Goal: Task Accomplishment & Management: Use online tool/utility

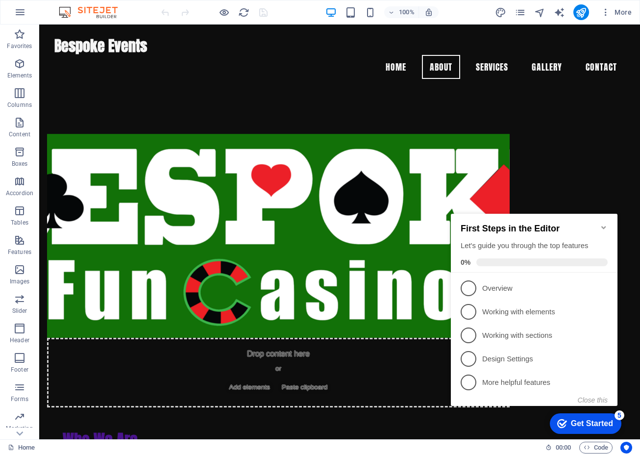
scroll to position [575, 0]
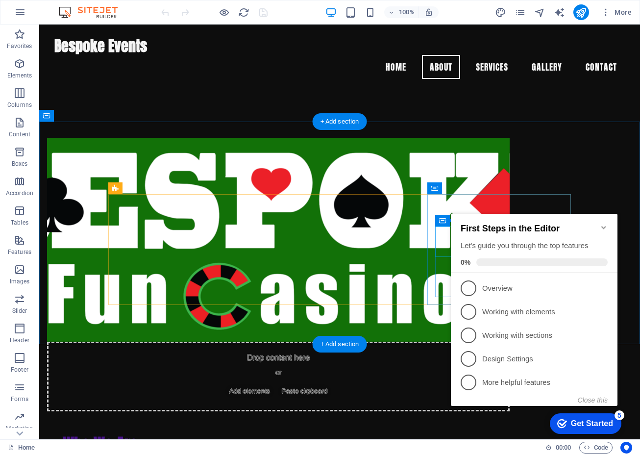
click at [606, 224] on icon "Minimize checklist" at bounding box center [604, 228] width 8 height 8
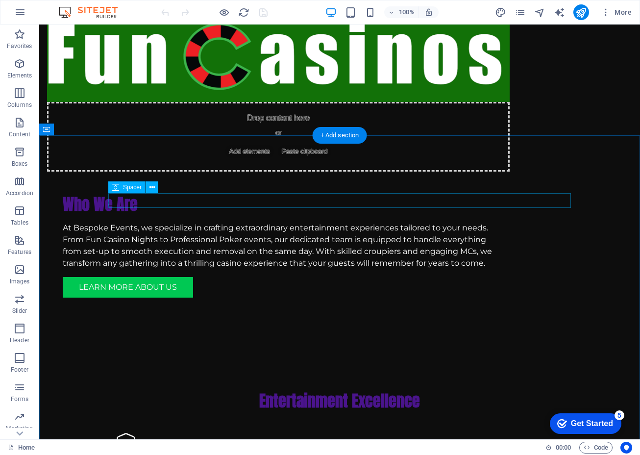
scroll to position [833, 0]
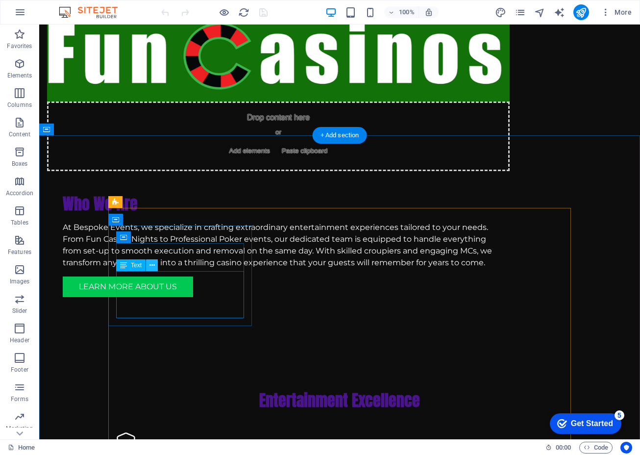
click at [153, 264] on icon at bounding box center [152, 265] width 5 height 10
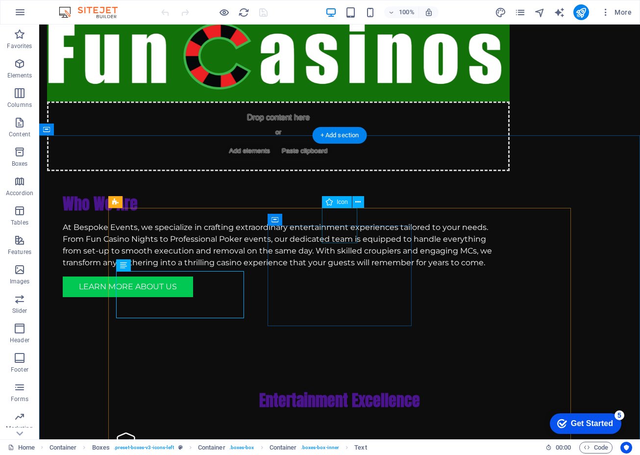
click at [346, 203] on span "Icon" at bounding box center [342, 202] width 11 height 6
click at [334, 203] on div "Icon" at bounding box center [337, 202] width 30 height 12
click at [329, 203] on icon at bounding box center [329, 202] width 7 height 12
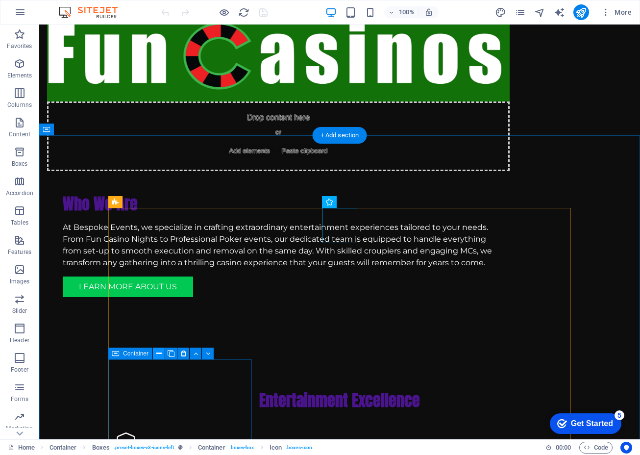
click at [160, 355] on icon at bounding box center [158, 354] width 5 height 10
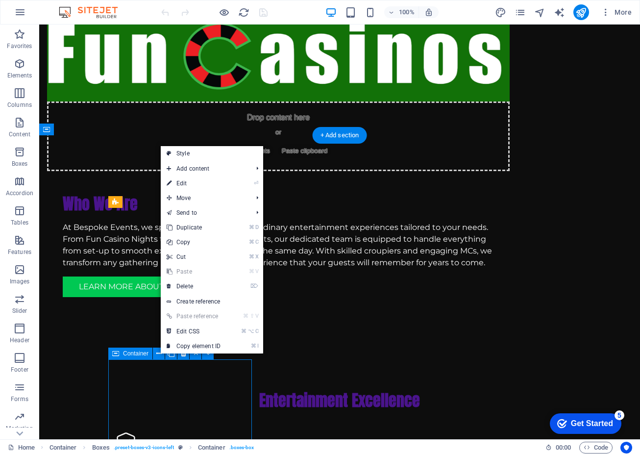
click at [135, 354] on span "Container" at bounding box center [135, 354] width 25 height 6
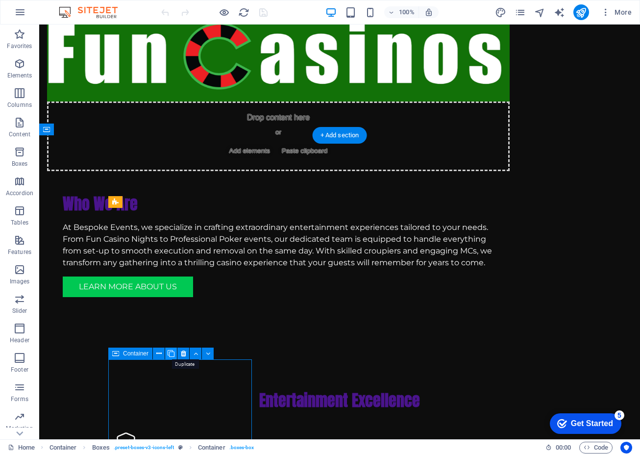
click at [171, 355] on icon at bounding box center [171, 354] width 7 height 10
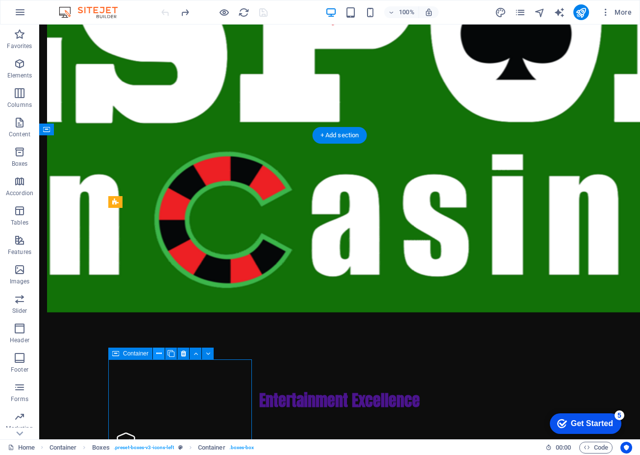
click at [159, 353] on icon at bounding box center [158, 354] width 5 height 10
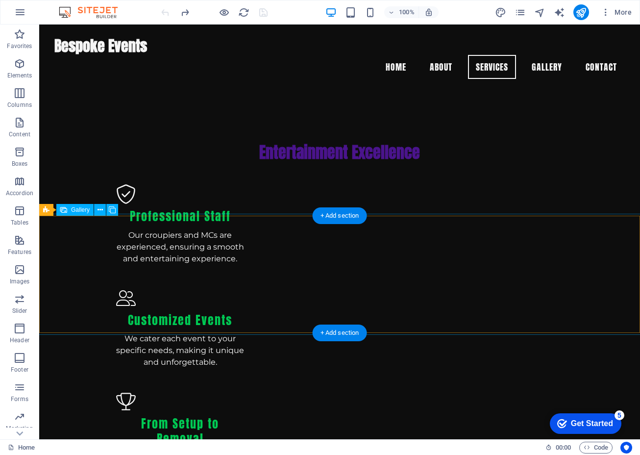
scroll to position [1059, 0]
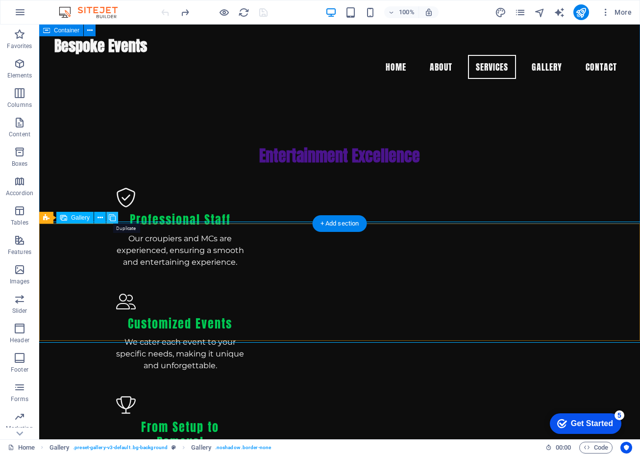
click at [112, 216] on icon at bounding box center [112, 218] width 7 height 10
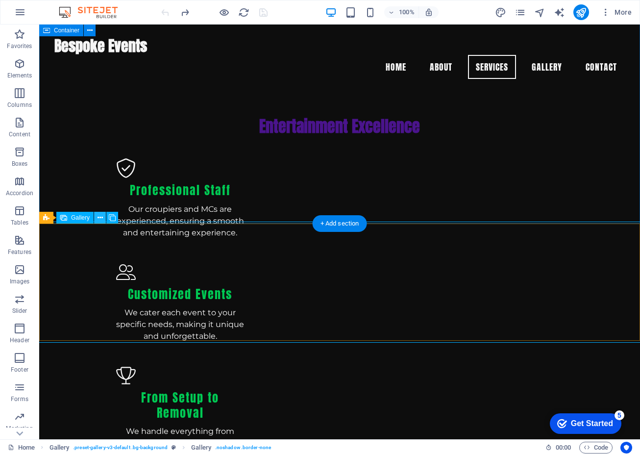
click at [103, 216] on button at bounding box center [100, 218] width 12 height 12
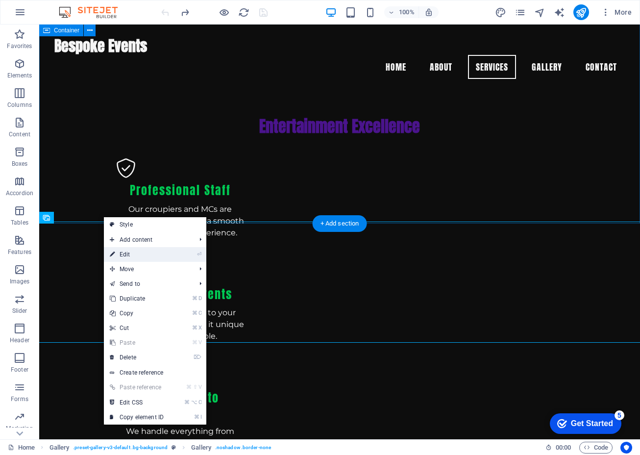
click at [131, 257] on link "⏎ Edit" at bounding box center [137, 254] width 66 height 15
select select "px"
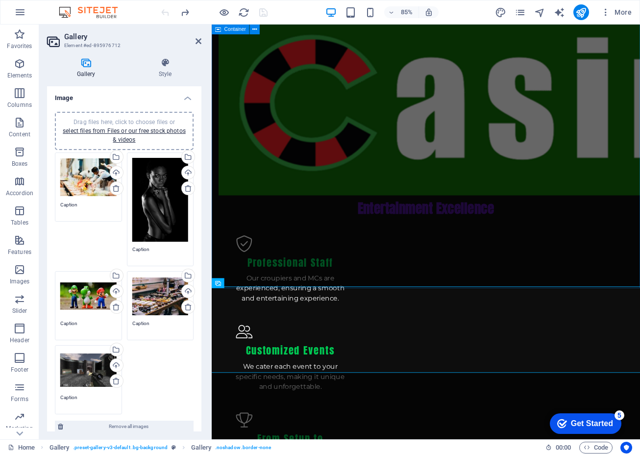
click at [88, 179] on div "Drag files here, click to choose files or select files from Files or our free s…" at bounding box center [88, 177] width 56 height 39
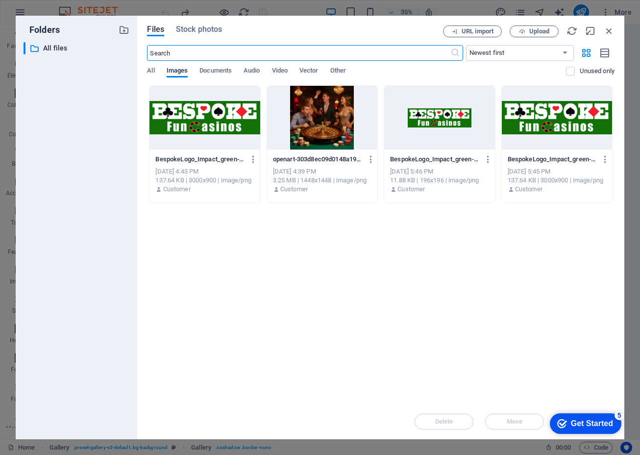
click at [502, 127] on div at bounding box center [557, 118] width 110 height 64
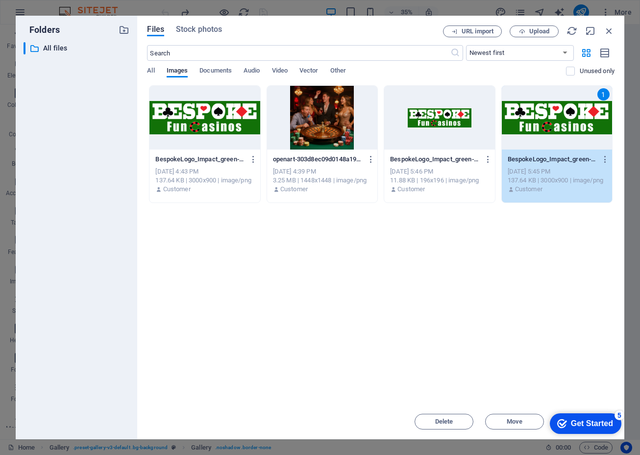
click at [502, 116] on div "1" at bounding box center [557, 118] width 110 height 64
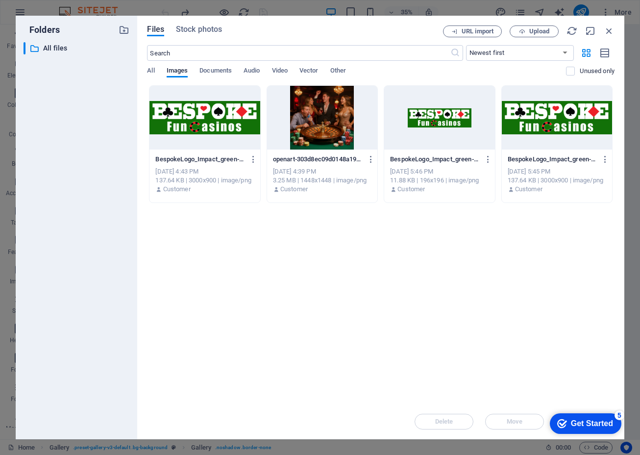
click at [502, 116] on div at bounding box center [557, 118] width 110 height 64
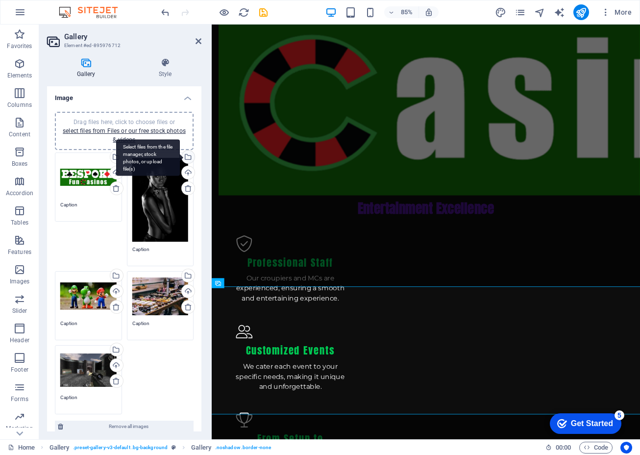
click at [186, 159] on div "Select files from the file manager, stock photos, or upload file(s)" at bounding box center [187, 158] width 15 height 15
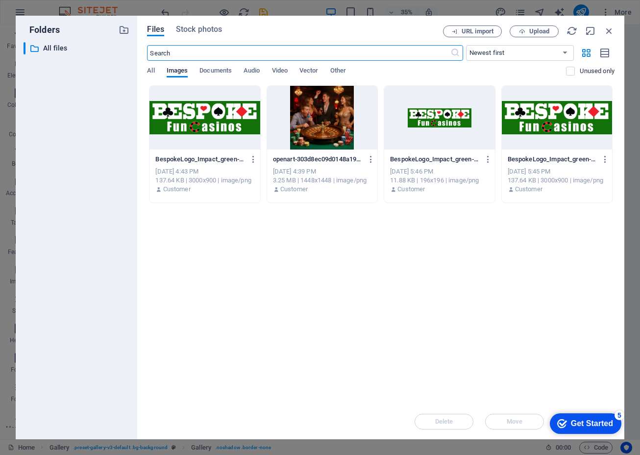
click at [217, 118] on div at bounding box center [205, 118] width 110 height 64
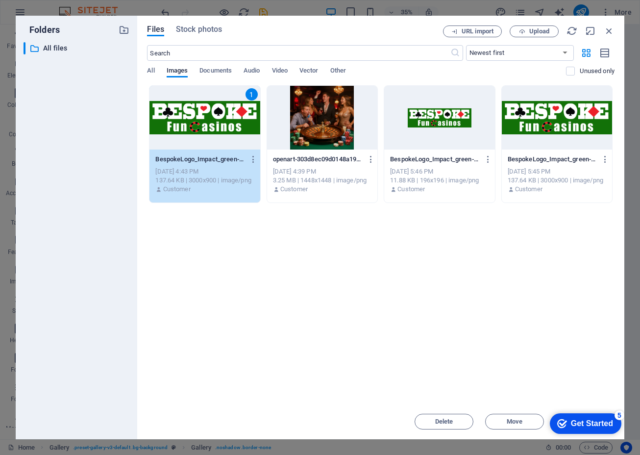
click at [217, 118] on div "1" at bounding box center [205, 118] width 110 height 64
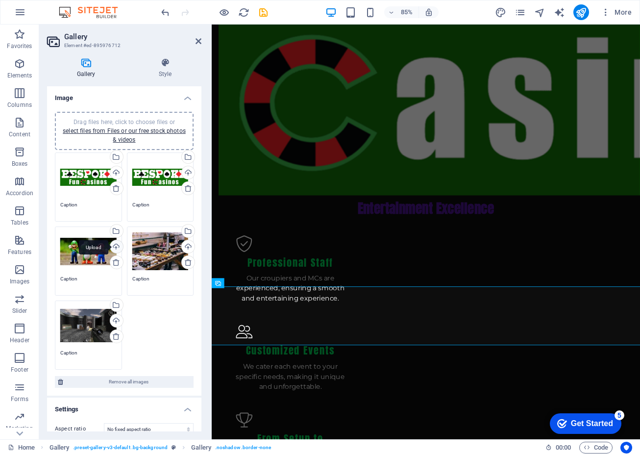
click at [114, 244] on div "Upload" at bounding box center [115, 247] width 15 height 15
click at [115, 231] on div "Select files from the file manager, stock photos, or upload file(s)" at bounding box center [115, 232] width 15 height 15
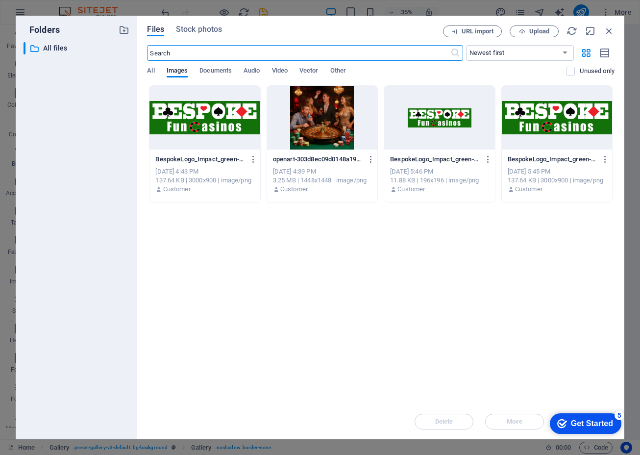
click at [217, 122] on div at bounding box center [205, 118] width 110 height 64
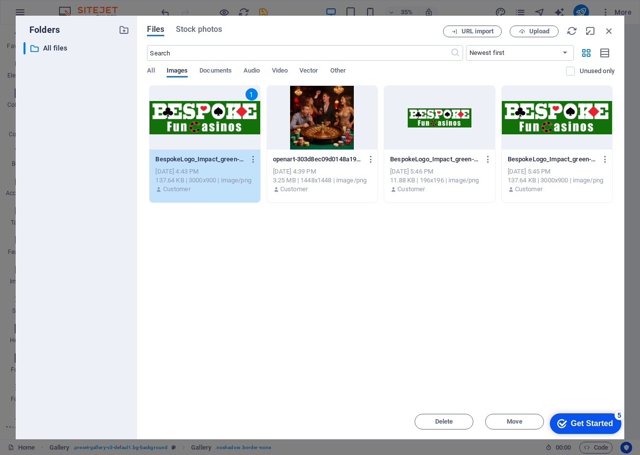
click at [217, 122] on div "1" at bounding box center [205, 118] width 110 height 64
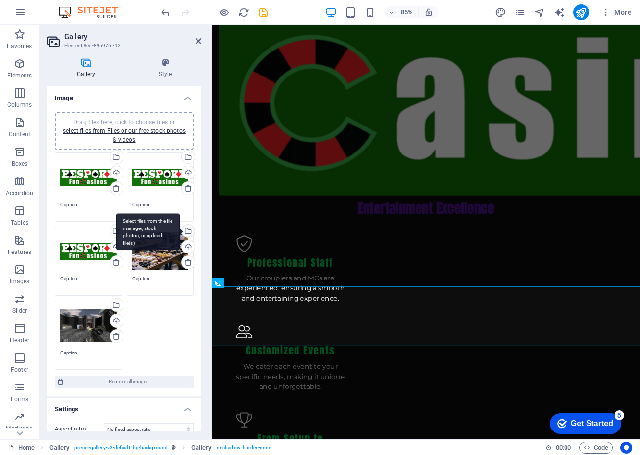
click at [188, 231] on div "Select files from the file manager, stock photos, or upload file(s)" at bounding box center [187, 232] width 15 height 15
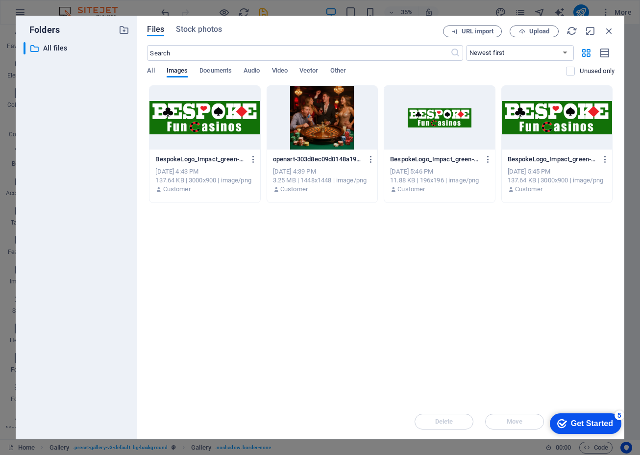
click at [191, 126] on div at bounding box center [205, 118] width 110 height 64
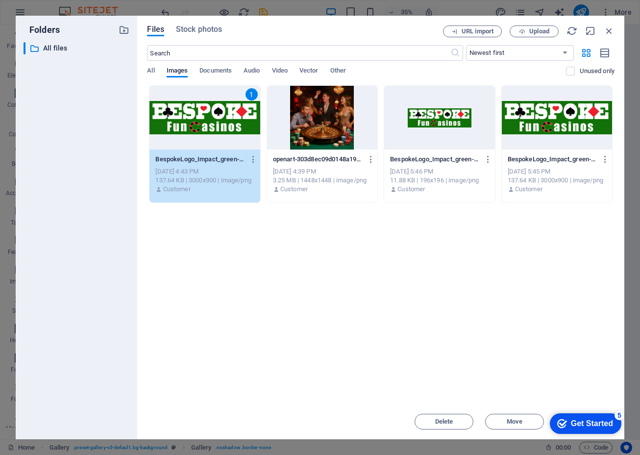
click at [191, 126] on div "1" at bounding box center [205, 118] width 110 height 64
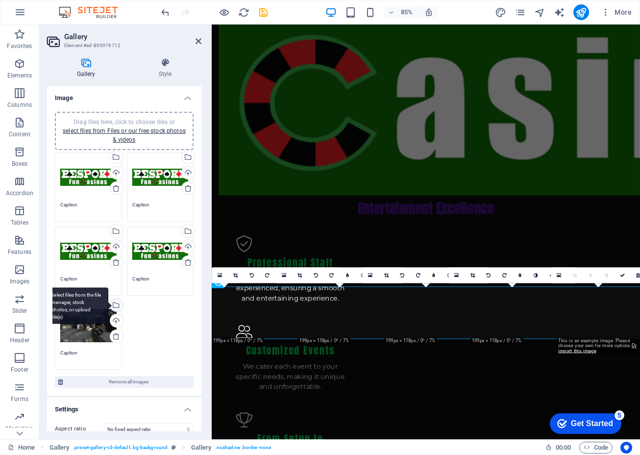
click at [115, 303] on div "Select files from the file manager, stock photos, or upload file(s)" at bounding box center [115, 306] width 15 height 15
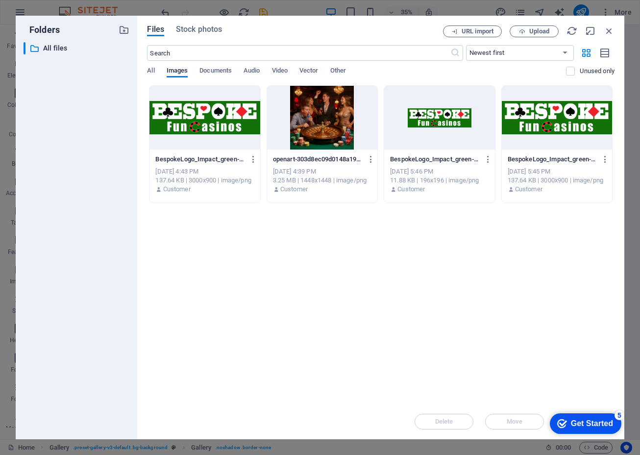
click at [192, 119] on div at bounding box center [205, 118] width 110 height 64
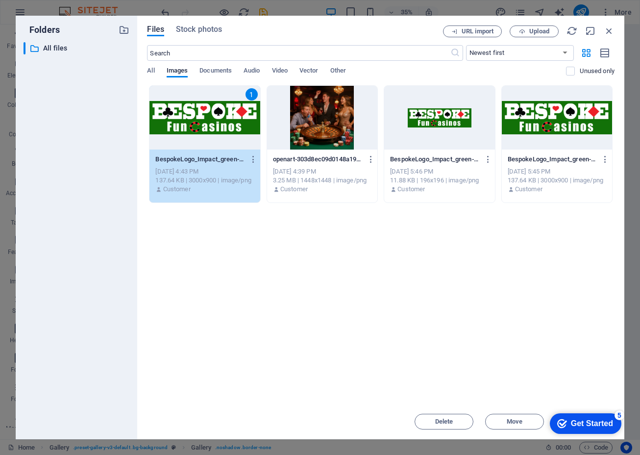
click at [192, 119] on div "1" at bounding box center [205, 118] width 110 height 64
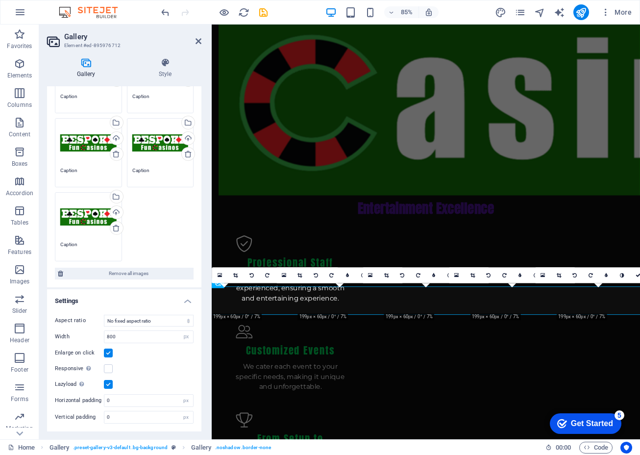
scroll to position [108, 0]
click at [111, 369] on label at bounding box center [108, 369] width 9 height 9
click at [0, 0] on input "Responsive Automatically load retina image and smartphone optimized sizes." at bounding box center [0, 0] width 0 height 0
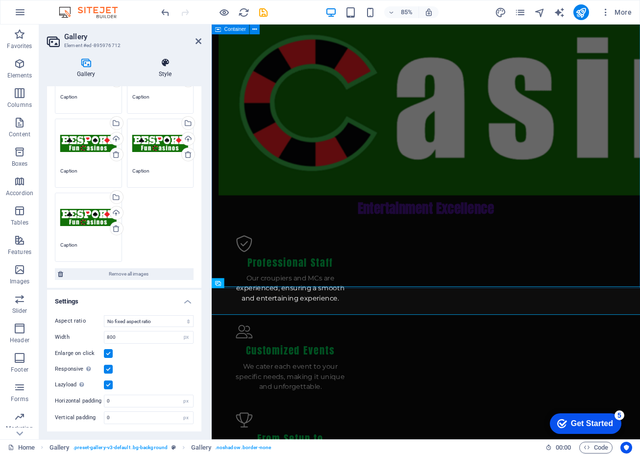
click at [167, 63] on icon at bounding box center [165, 63] width 73 height 10
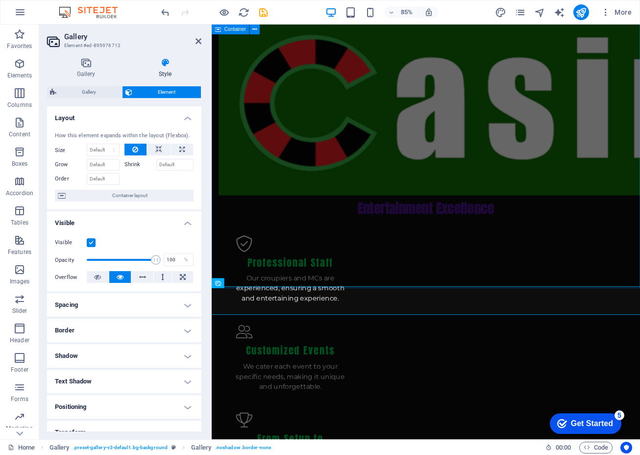
click at [167, 63] on icon at bounding box center [165, 63] width 73 height 10
click at [196, 41] on icon at bounding box center [199, 41] width 6 height 8
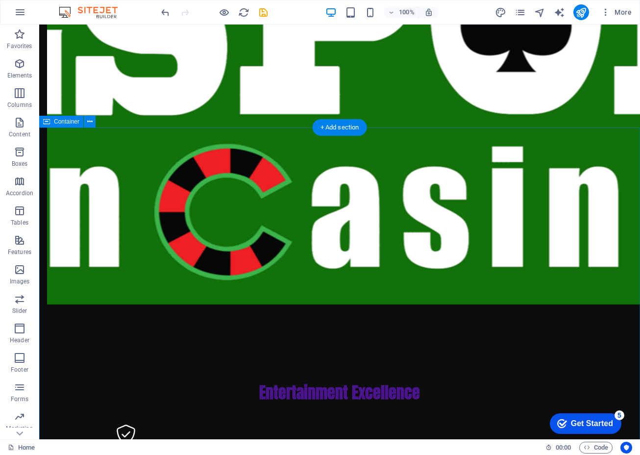
scroll to position [843, 0]
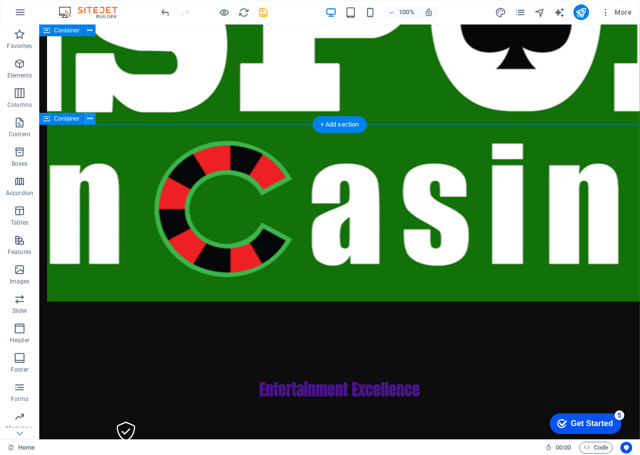
click at [93, 123] on button at bounding box center [90, 119] width 12 height 12
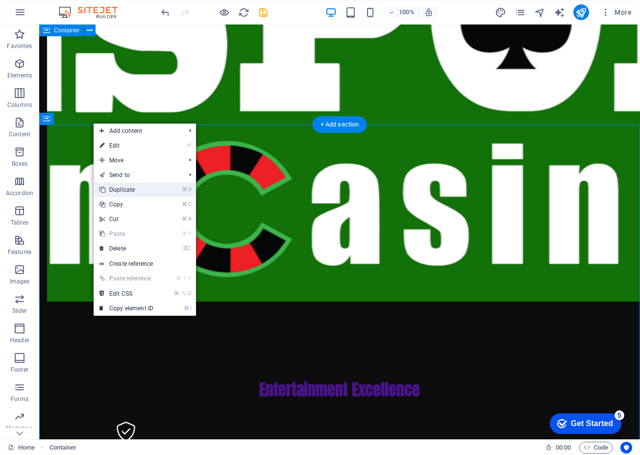
click at [126, 192] on link "⌘ D Duplicate" at bounding box center [127, 189] width 66 height 15
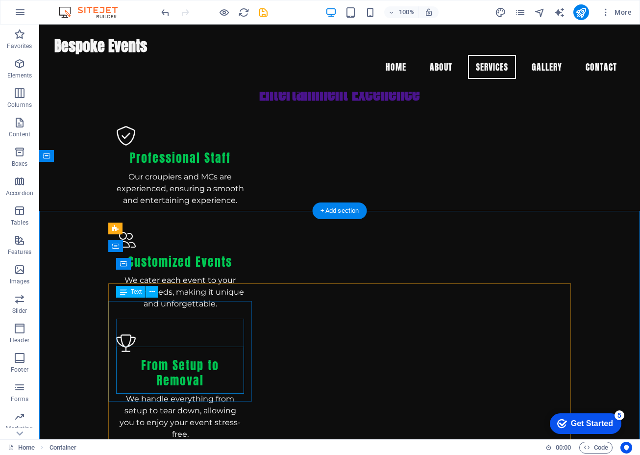
scroll to position [1093, 0]
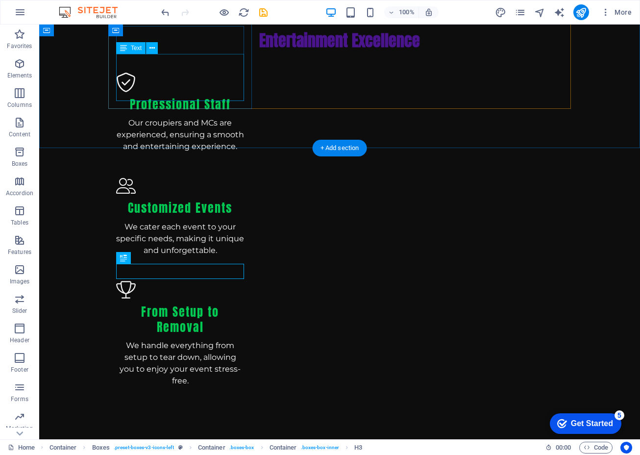
scroll to position [1203, 0]
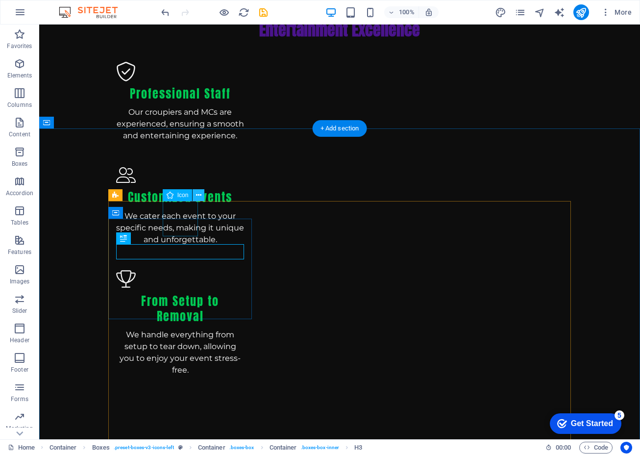
click at [198, 199] on icon at bounding box center [198, 195] width 5 height 10
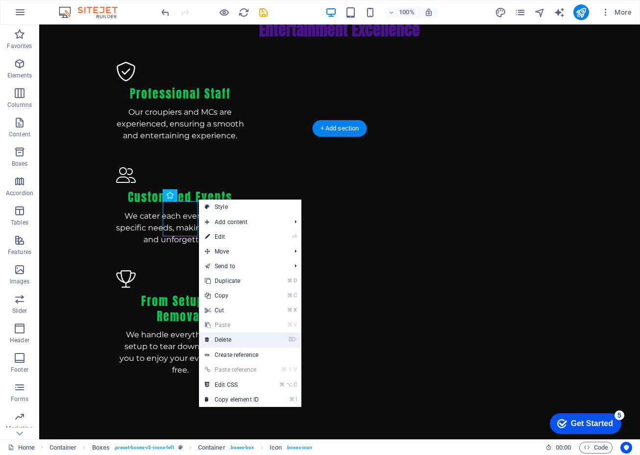
click at [234, 340] on link "⌦ Delete" at bounding box center [232, 339] width 66 height 15
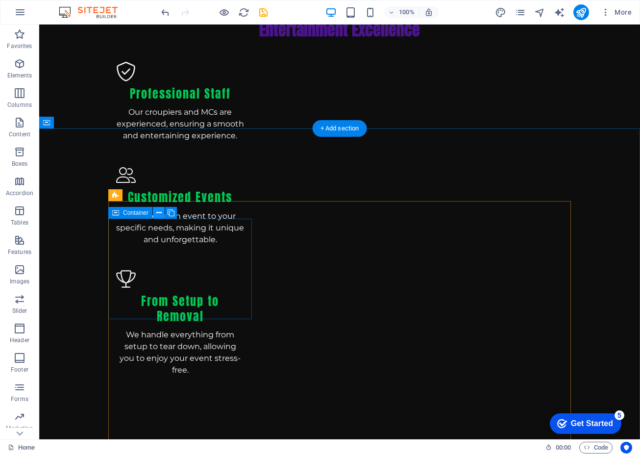
click at [157, 211] on icon at bounding box center [158, 213] width 5 height 10
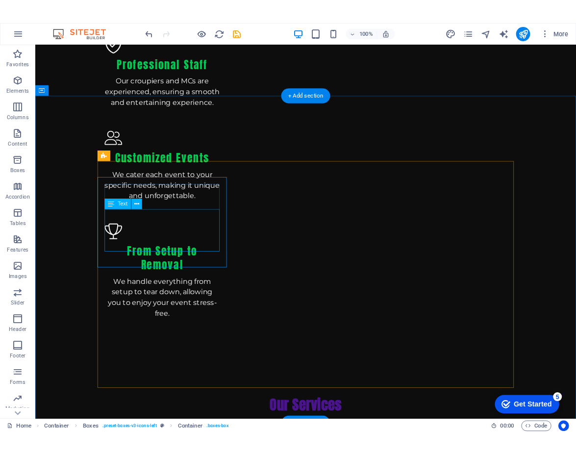
scroll to position [1250, 0]
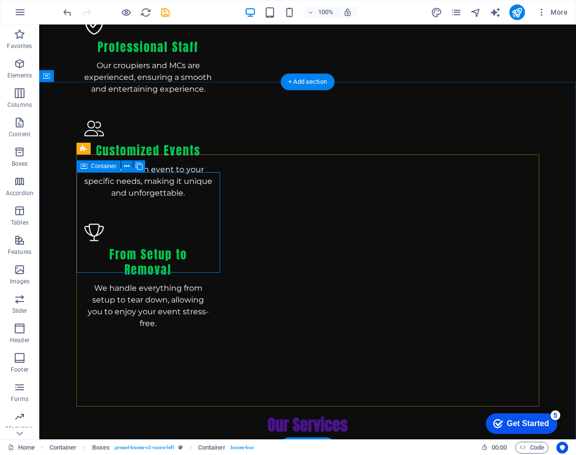
click at [84, 167] on icon at bounding box center [83, 166] width 7 height 12
click at [135, 181] on icon at bounding box center [133, 182] width 5 height 10
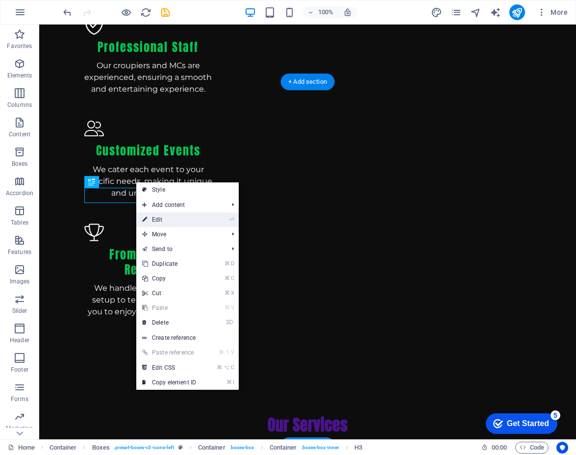
click at [171, 215] on link "⏎ Edit" at bounding box center [169, 219] width 66 height 15
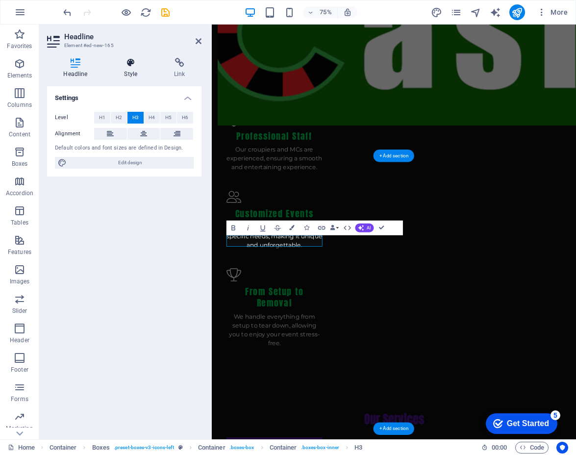
click at [129, 66] on icon at bounding box center [131, 63] width 46 height 10
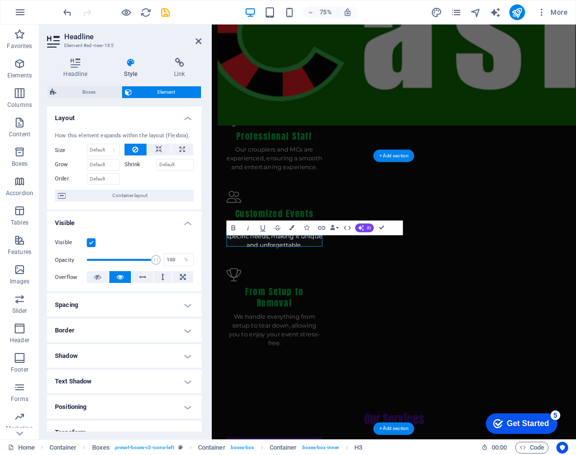
scroll to position [0, 0]
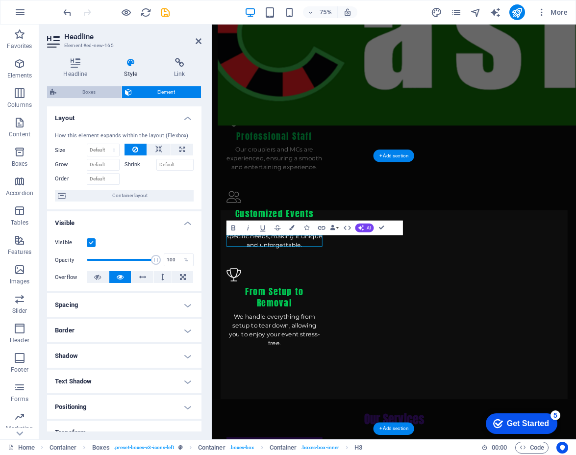
click at [93, 92] on span "Boxes" at bounding box center [88, 92] width 59 height 12
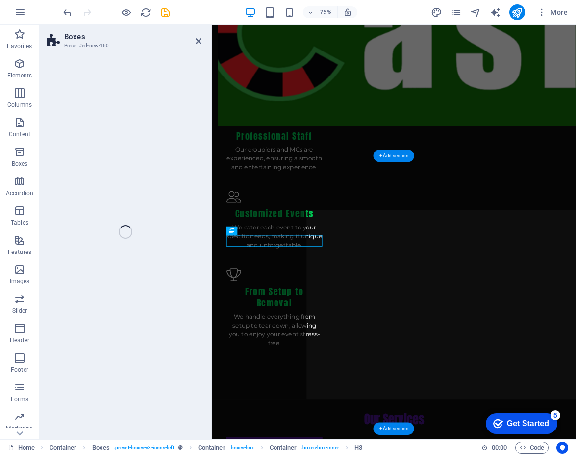
select select "rem"
select select "preset-boxes-v3-icons-left"
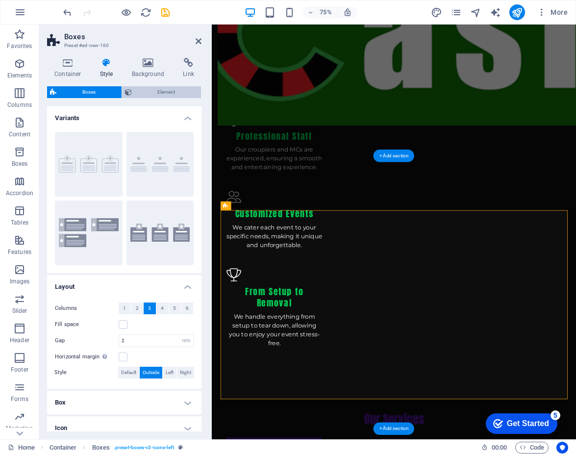
click at [159, 91] on span "Element" at bounding box center [167, 92] width 64 height 12
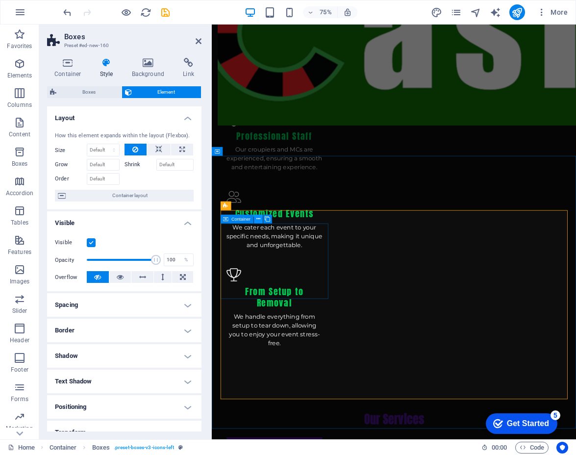
click at [258, 221] on icon at bounding box center [258, 219] width 4 height 8
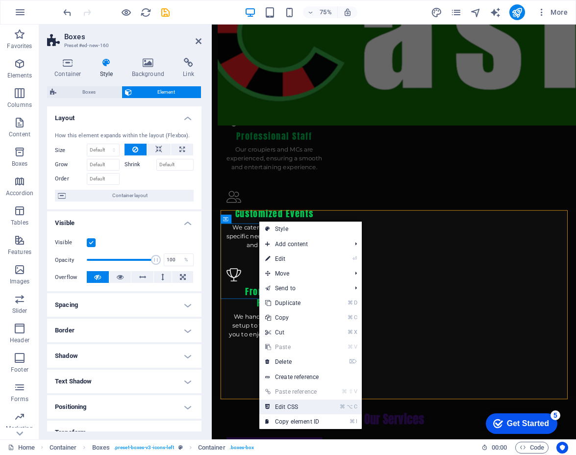
click at [299, 405] on link "⌘ ⌥ C Edit CSS" at bounding box center [292, 407] width 66 height 15
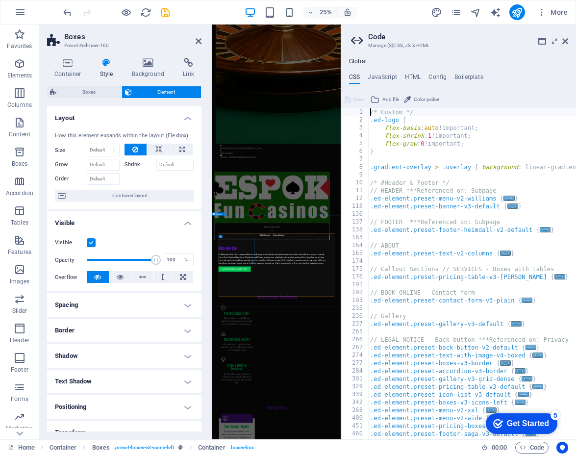
scroll to position [1601, 0]
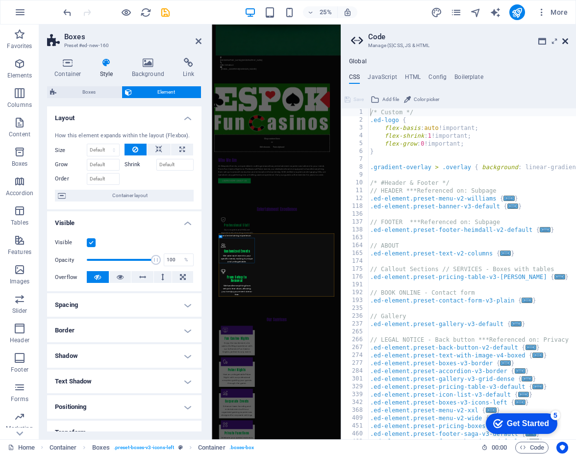
click at [566, 39] on icon at bounding box center [565, 41] width 6 height 8
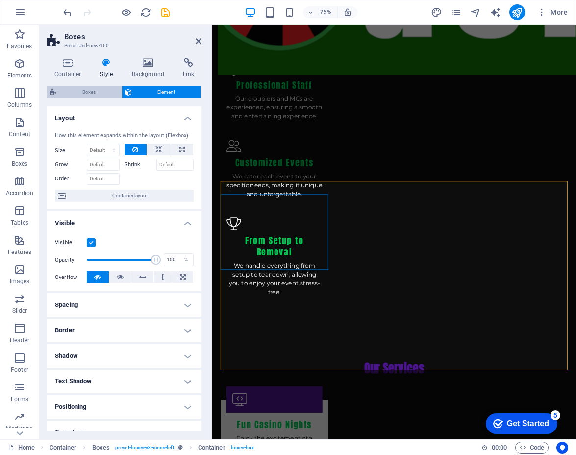
click at [104, 96] on span "Boxes" at bounding box center [88, 92] width 59 height 12
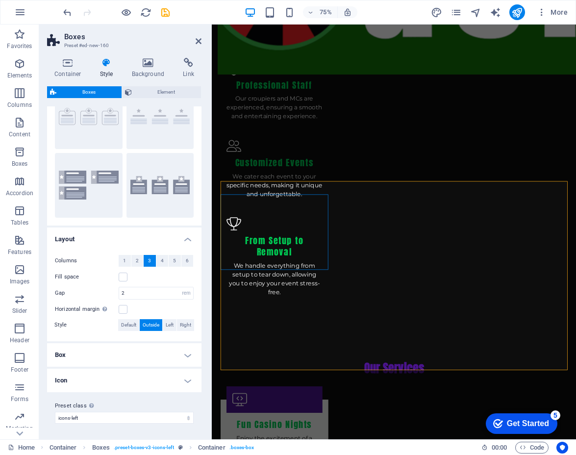
scroll to position [47, 0]
click at [187, 355] on h4 "Box" at bounding box center [124, 356] width 154 height 24
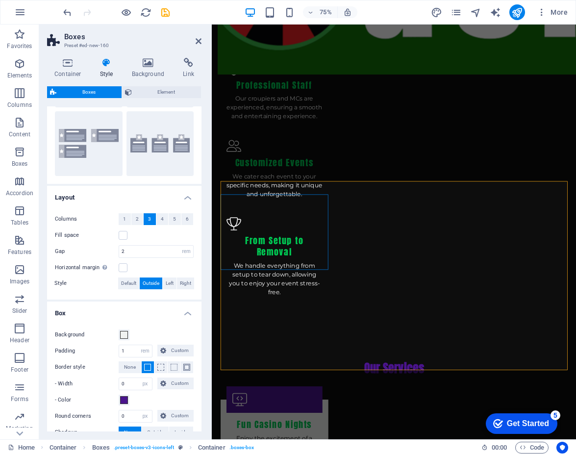
scroll to position [121, 0]
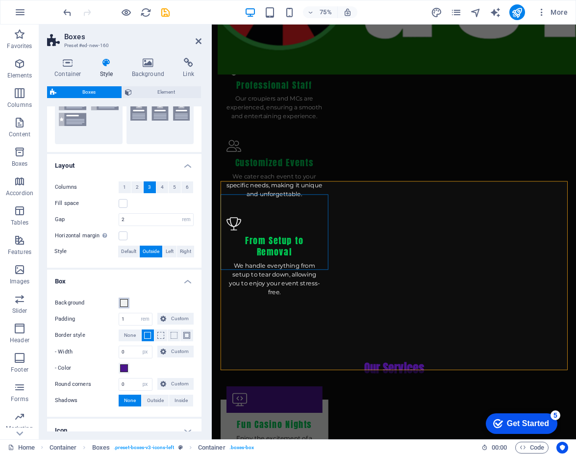
click at [127, 304] on span at bounding box center [124, 303] width 8 height 8
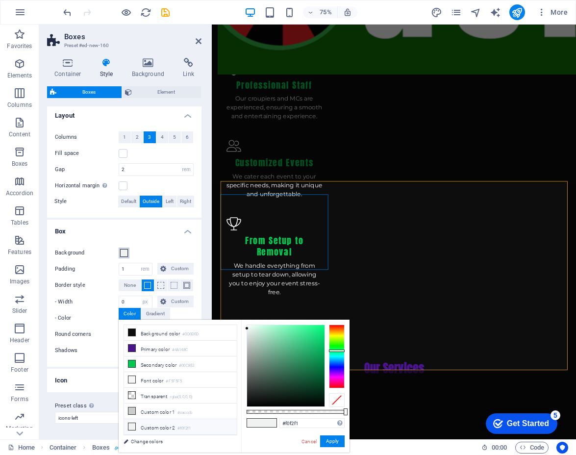
scroll to position [171, 0]
click at [164, 244] on div "Background Padding 1 px rem % vh vw Custom Custom 1 px rem % vh vw 1 px rem % v…" at bounding box center [124, 302] width 158 height 129
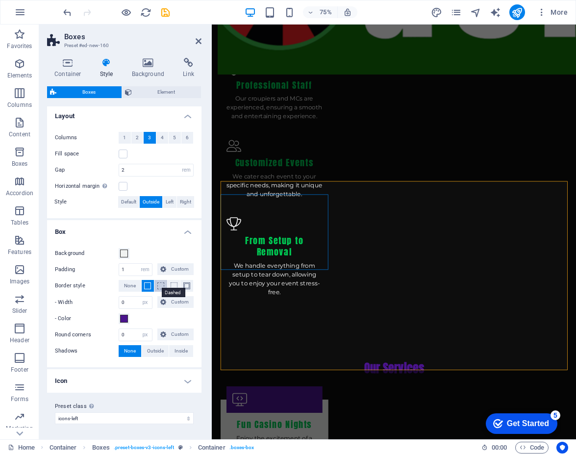
click at [160, 287] on span at bounding box center [160, 285] width 7 height 7
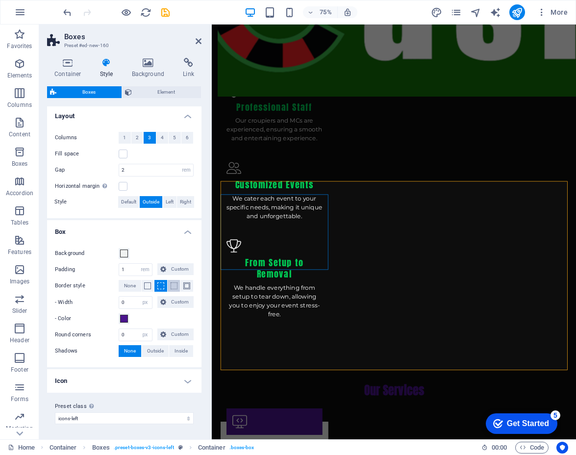
click at [171, 287] on span at bounding box center [174, 285] width 7 height 7
click at [140, 285] on button "None" at bounding box center [130, 286] width 23 height 12
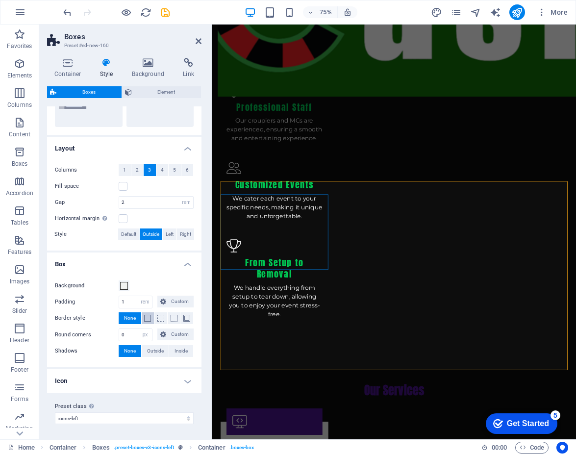
click at [143, 318] on button at bounding box center [148, 318] width 13 height 12
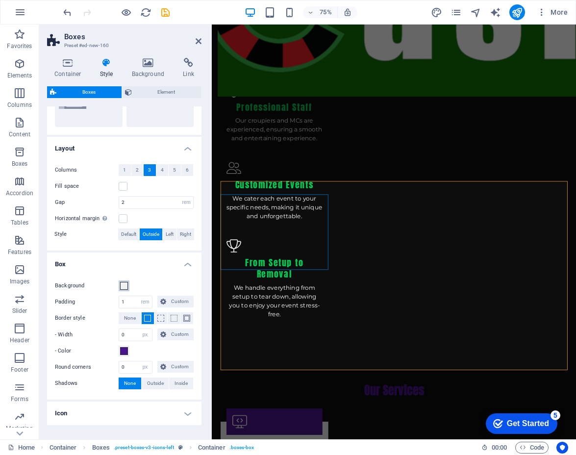
click at [127, 285] on span at bounding box center [124, 286] width 8 height 8
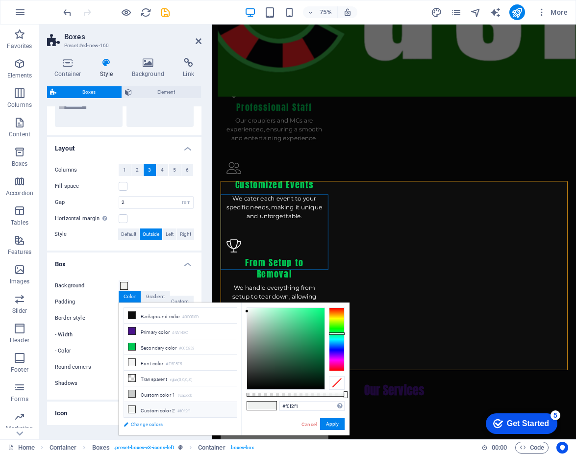
click at [150, 426] on link "Change colors" at bounding box center [176, 424] width 114 height 12
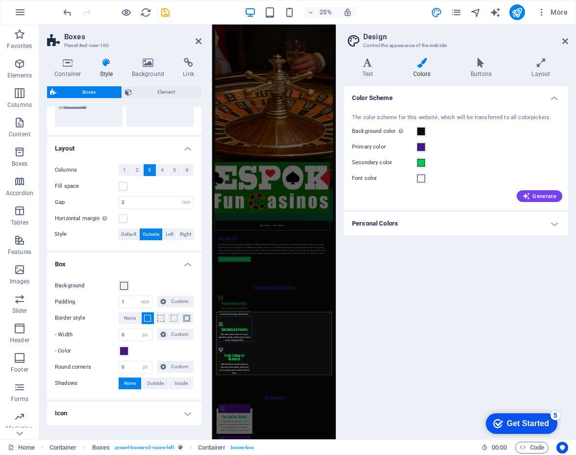
click at [159, 269] on h4 "Box" at bounding box center [124, 262] width 154 height 18
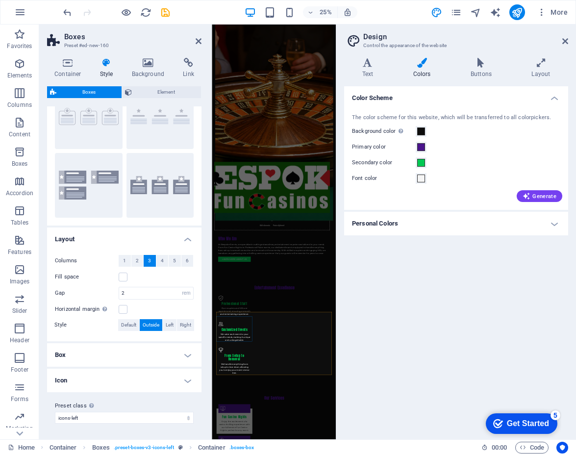
scroll to position [47, 0]
click at [186, 384] on h4 "Icon" at bounding box center [124, 381] width 154 height 24
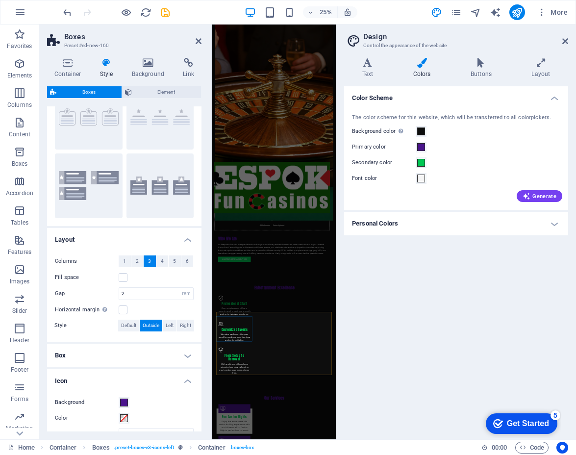
click at [186, 384] on h4 "Icon" at bounding box center [124, 378] width 154 height 18
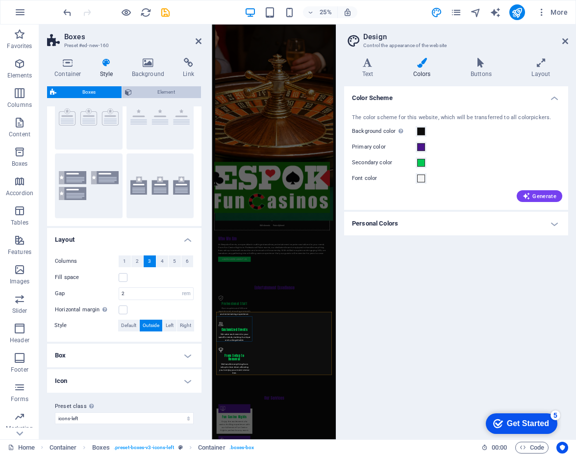
click at [183, 93] on span "Element" at bounding box center [167, 92] width 64 height 12
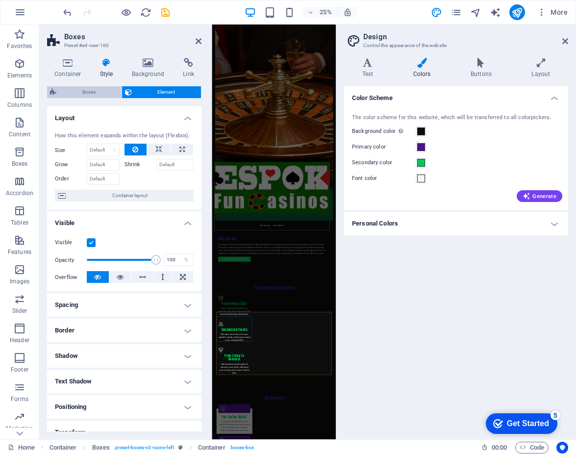
click at [99, 91] on span "Boxes" at bounding box center [88, 92] width 59 height 12
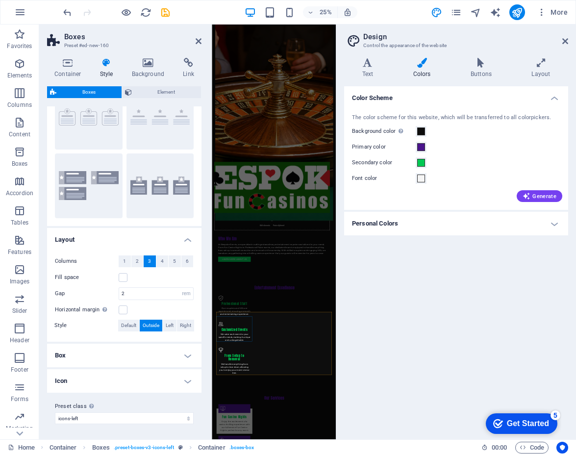
click at [138, 357] on h4 "Box" at bounding box center [124, 356] width 154 height 24
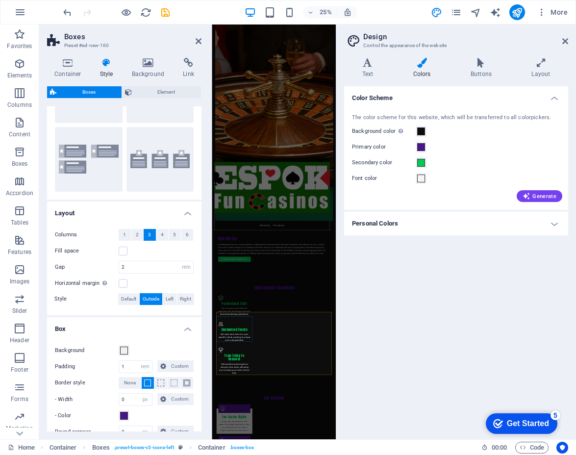
scroll to position [81, 0]
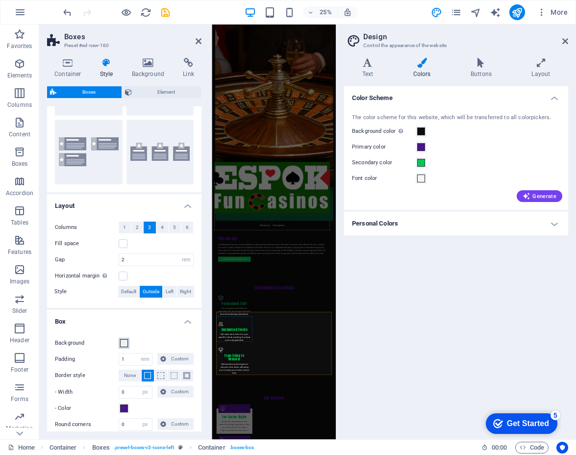
click at [124, 345] on span at bounding box center [124, 343] width 8 height 8
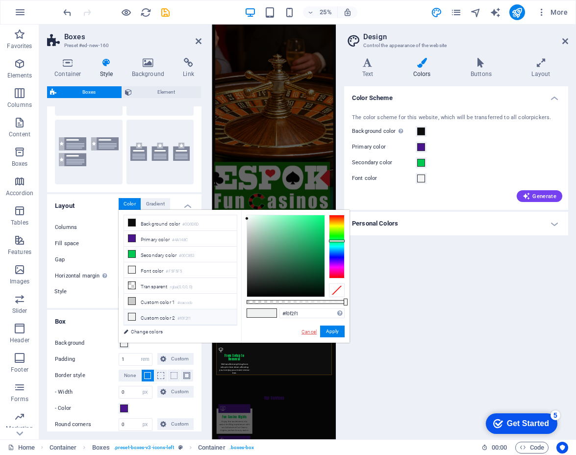
click at [311, 330] on link "Cancel" at bounding box center [309, 331] width 17 height 7
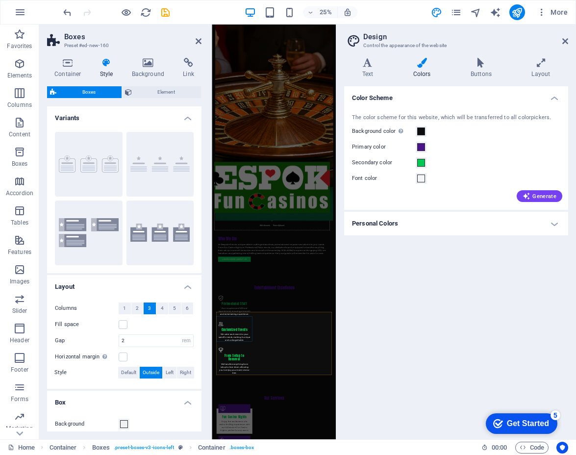
scroll to position [0, 0]
click at [561, 41] on header "Design Control the appearance of the website" at bounding box center [457, 37] width 222 height 25
click at [563, 40] on icon at bounding box center [565, 41] width 6 height 8
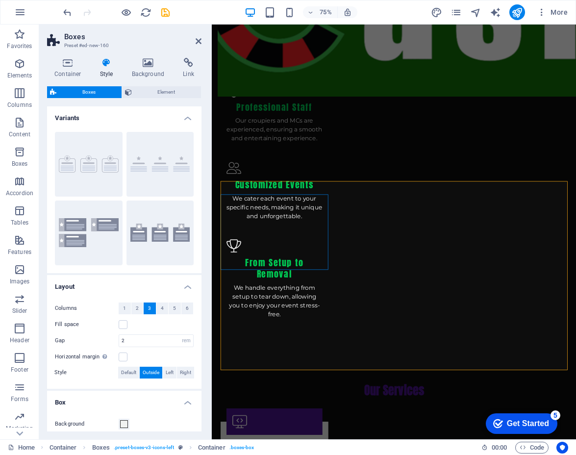
click at [235, 190] on span "Container" at bounding box center [240, 190] width 19 height 4
click at [259, 190] on icon at bounding box center [258, 190] width 4 height 8
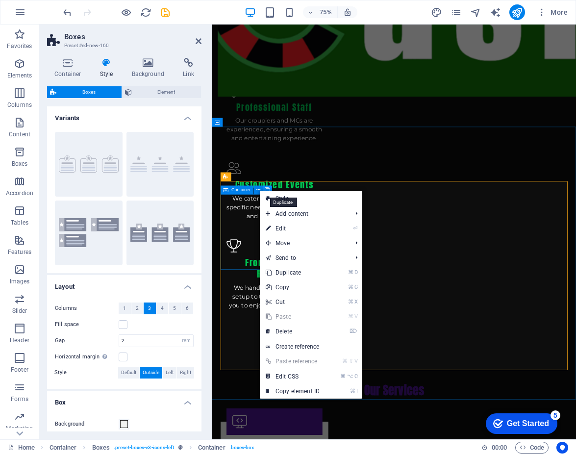
click at [267, 189] on icon at bounding box center [267, 190] width 5 height 8
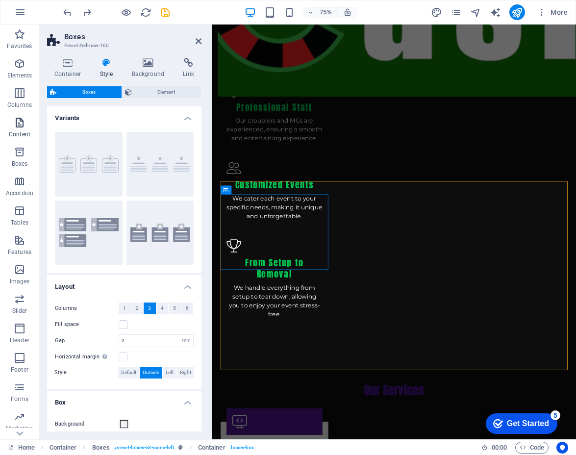
click at [16, 128] on icon "button" at bounding box center [20, 123] width 12 height 12
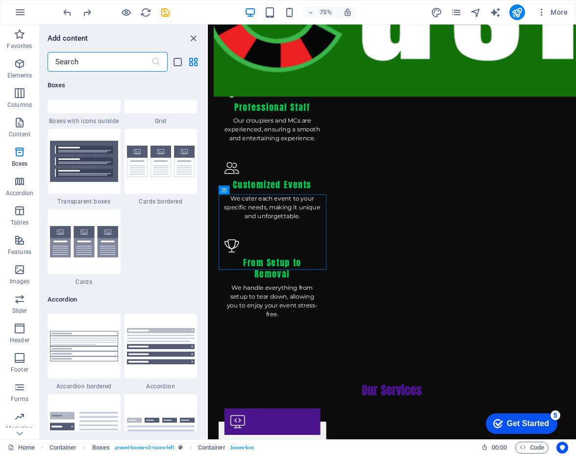
scroll to position [2917, 0]
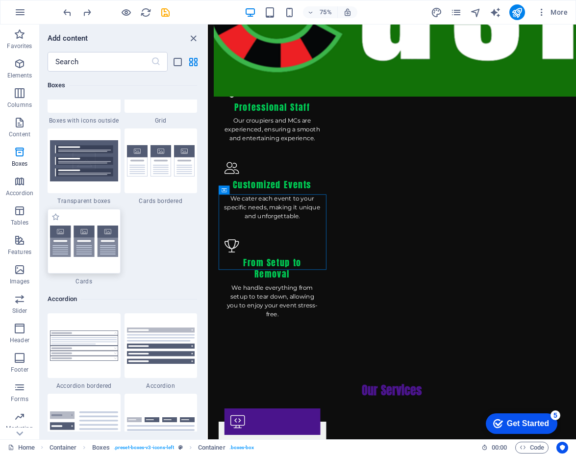
click at [61, 240] on img at bounding box center [84, 242] width 68 height 32
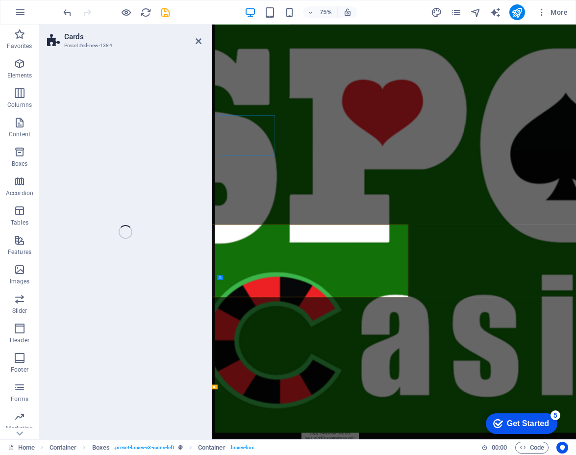
select select "rem"
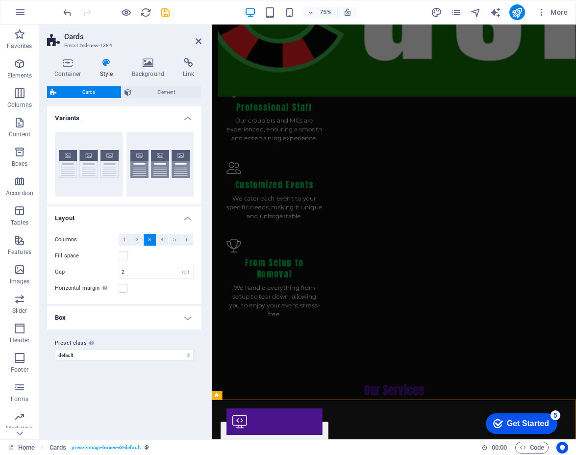
click at [156, 315] on h4 "Box" at bounding box center [124, 318] width 154 height 24
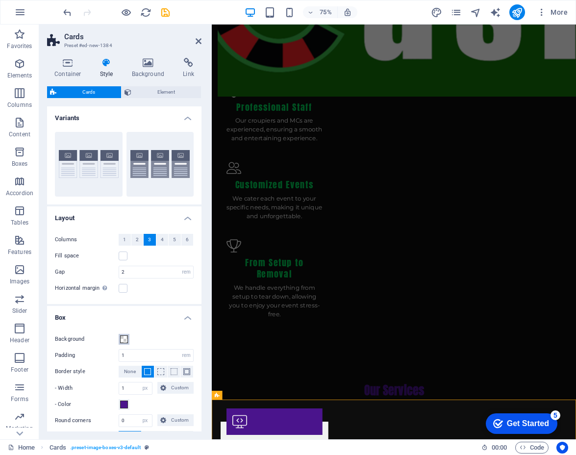
click at [124, 338] on span at bounding box center [124, 339] width 8 height 8
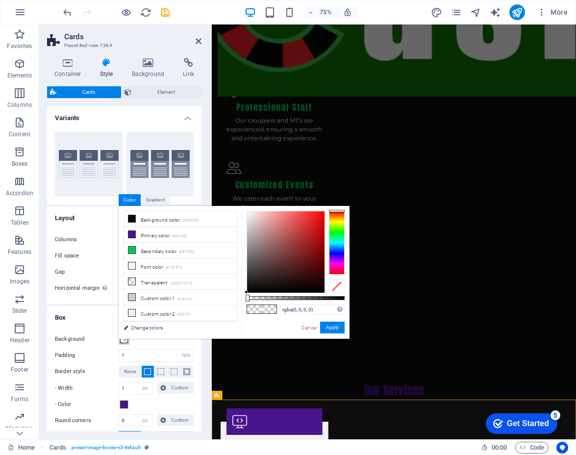
click at [124, 338] on div "less Background color #0D0D0D Primary color #4A148C Secondary color #00C853 Fon…" at bounding box center [234, 272] width 231 height 133
click at [310, 328] on link "Cancel" at bounding box center [309, 327] width 17 height 7
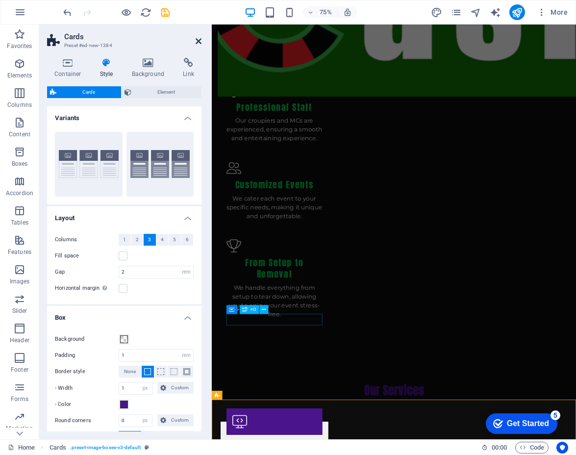
click at [201, 41] on icon at bounding box center [199, 41] width 6 height 8
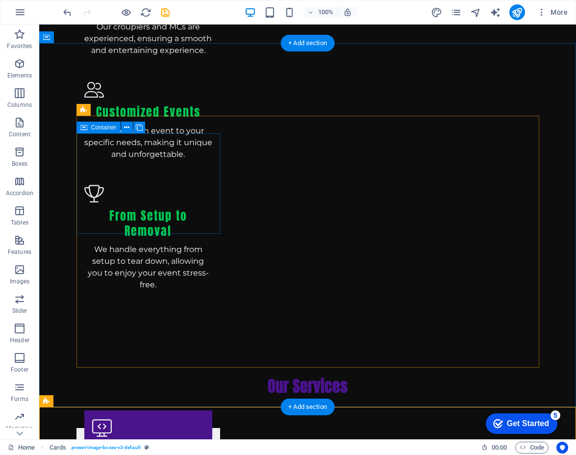
click at [112, 128] on span "Container" at bounding box center [103, 128] width 25 height 6
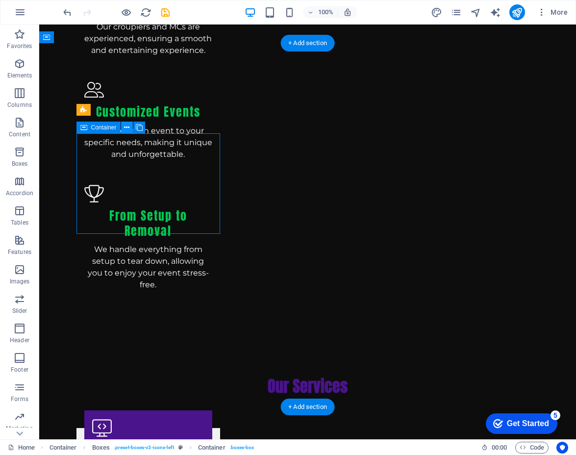
click at [125, 129] on icon at bounding box center [126, 128] width 5 height 10
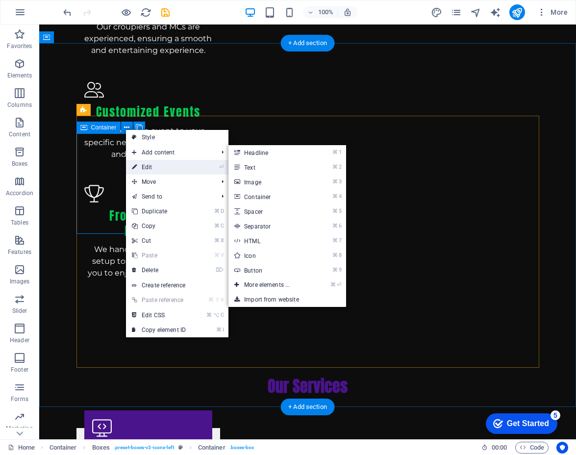
click at [144, 169] on link "⏎ Edit" at bounding box center [159, 167] width 66 height 15
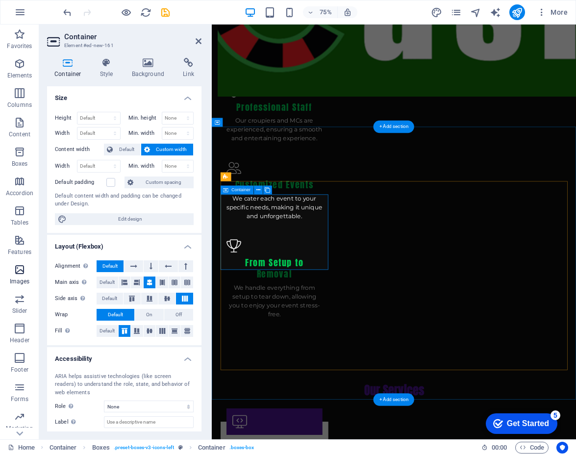
click at [26, 267] on span "Images" at bounding box center [19, 276] width 39 height 24
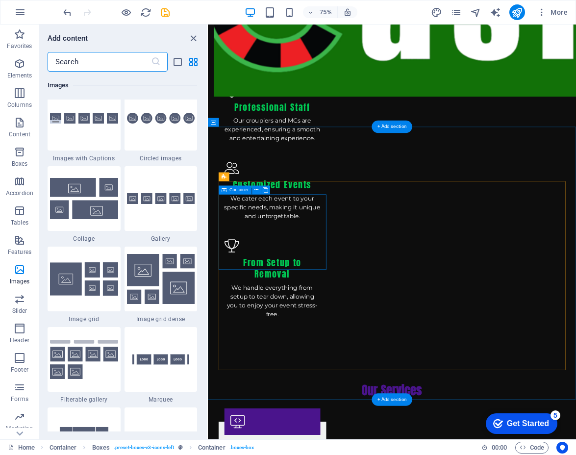
scroll to position [4985, 0]
click at [88, 134] on div at bounding box center [84, 118] width 73 height 65
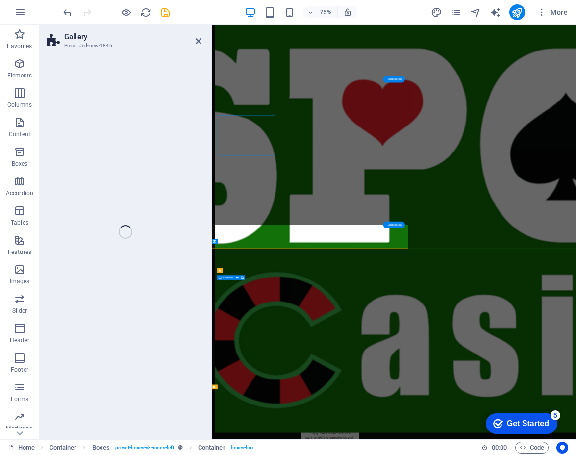
select select "rem"
select select "preset-gallery-v3-captions"
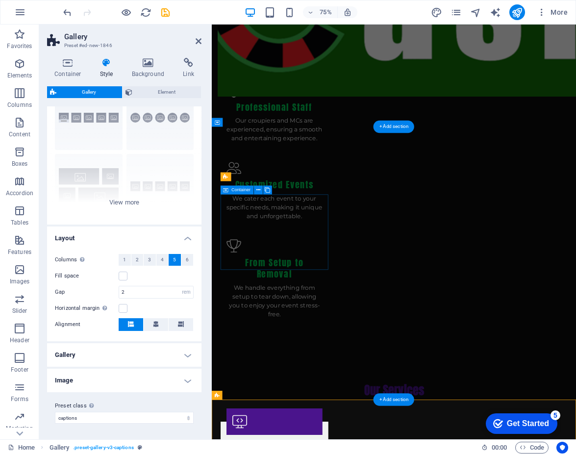
scroll to position [46, 0]
click at [119, 354] on h4 "Gallery" at bounding box center [124, 356] width 154 height 24
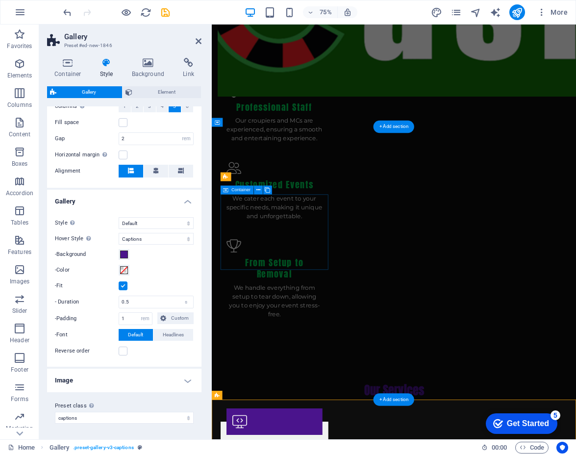
scroll to position [200, 0]
click at [107, 382] on h4 "Image" at bounding box center [124, 381] width 154 height 24
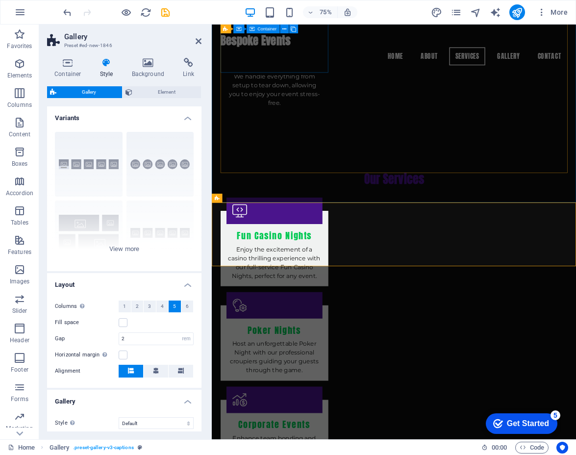
scroll to position [1544, 0]
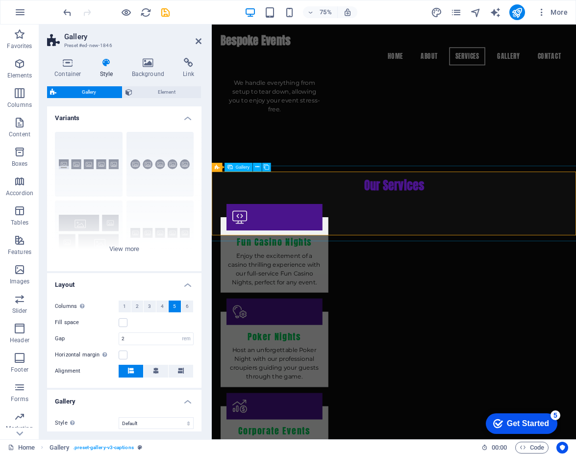
click at [192, 66] on icon at bounding box center [189, 63] width 26 height 10
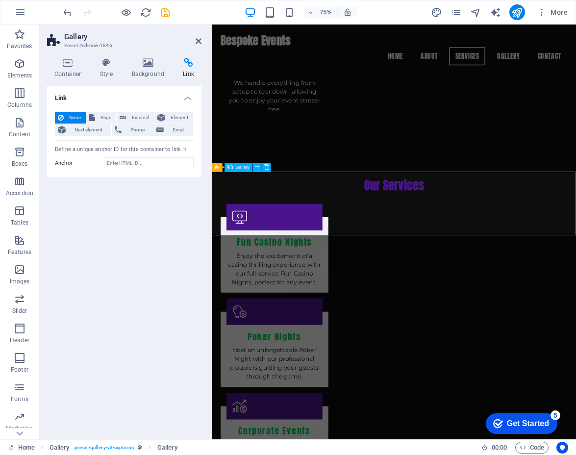
click at [267, 170] on icon at bounding box center [266, 167] width 5 height 8
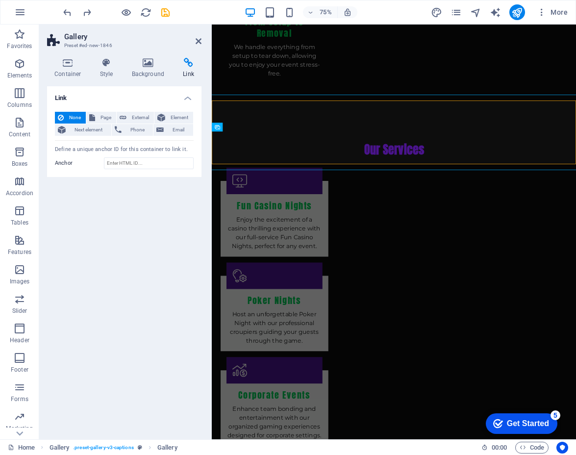
scroll to position [1711, 0]
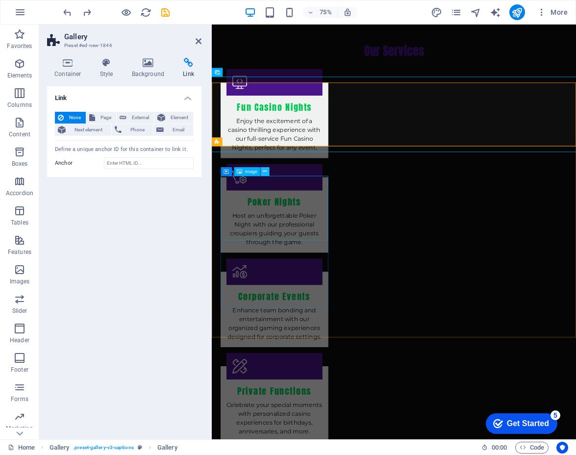
click at [264, 174] on icon at bounding box center [265, 172] width 4 height 8
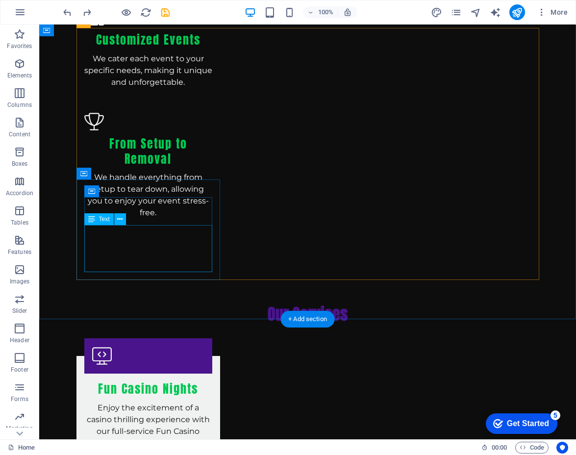
scroll to position [1376, 0]
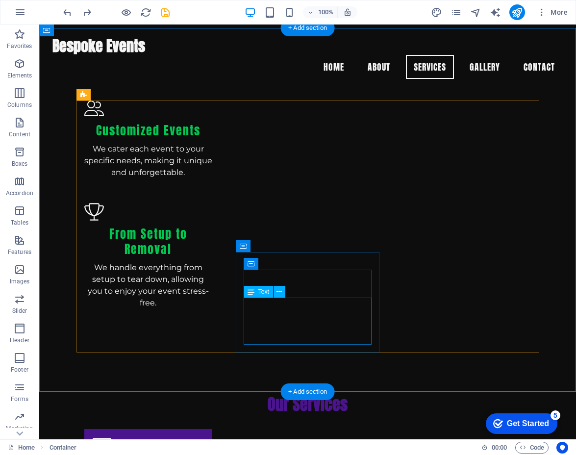
scroll to position [1244, 0]
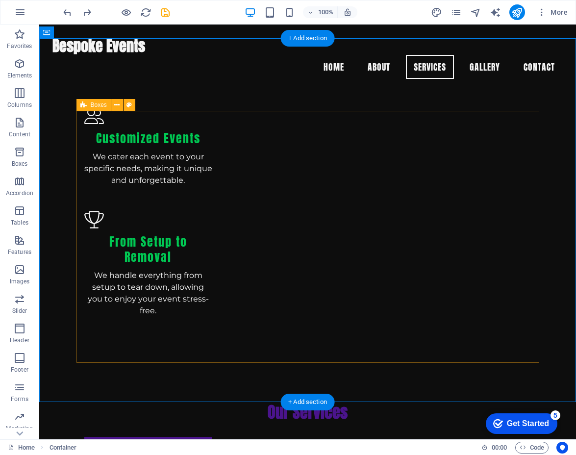
drag, startPoint x: 387, startPoint y: 287, endPoint x: 352, endPoint y: 261, distance: 43.8
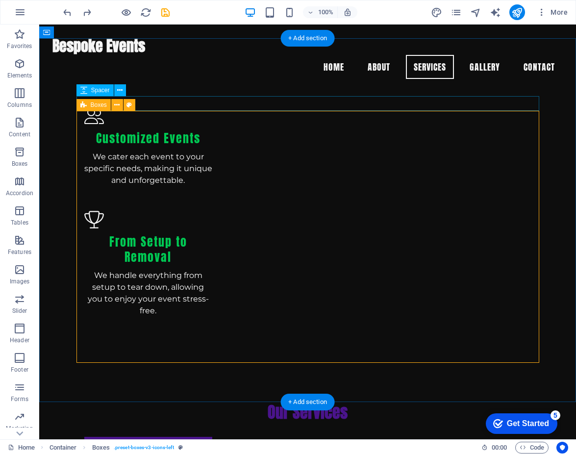
click at [86, 104] on icon at bounding box center [83, 105] width 6 height 12
click at [117, 104] on icon at bounding box center [116, 105] width 5 height 10
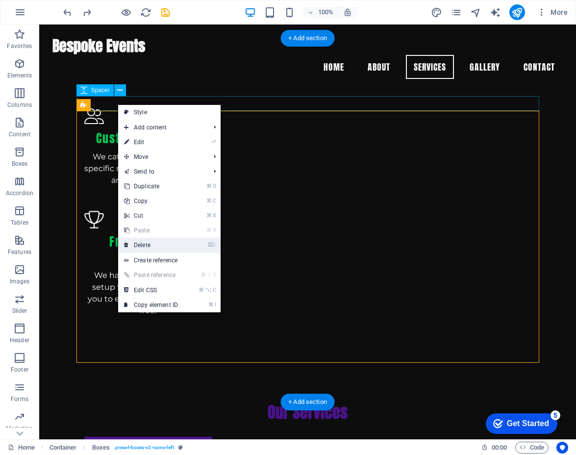
click at [158, 244] on link "⌦ Delete" at bounding box center [151, 245] width 66 height 15
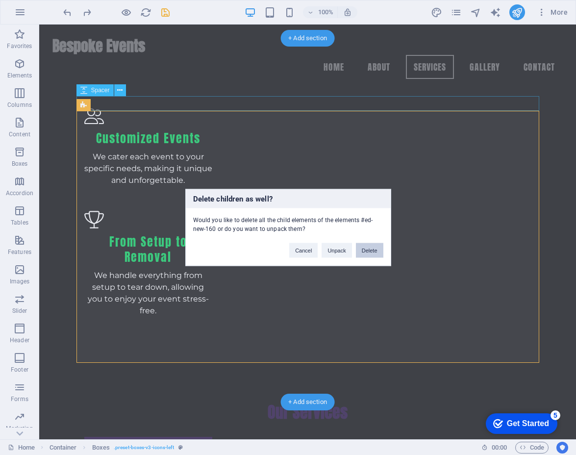
click at [367, 254] on button "Delete" at bounding box center [369, 250] width 27 height 15
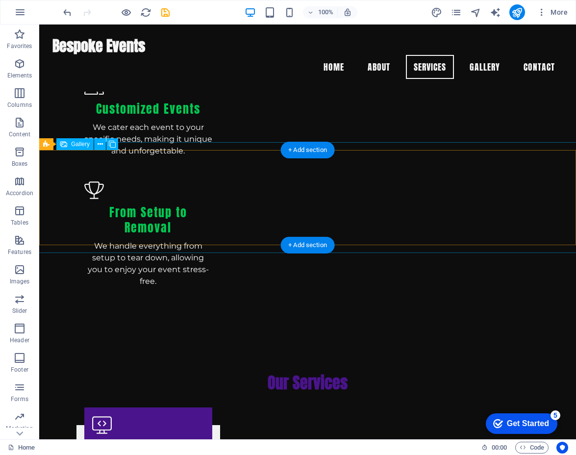
click at [99, 144] on icon at bounding box center [100, 144] width 5 height 10
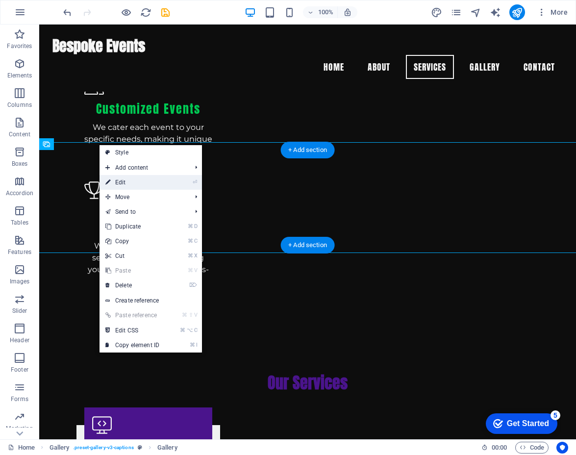
click at [123, 184] on link "⏎ Edit" at bounding box center [133, 182] width 66 height 15
select select "4"
select select "px"
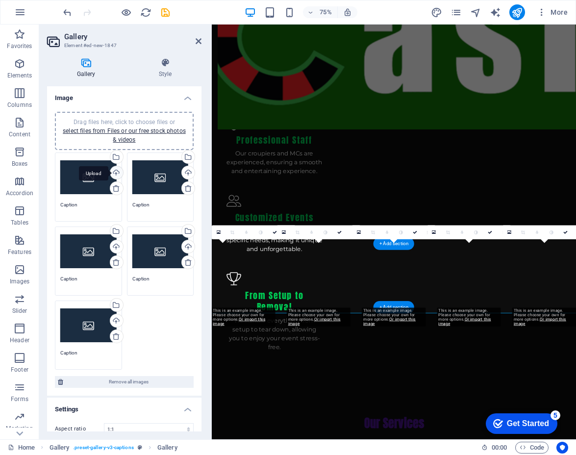
click at [118, 170] on div "Upload" at bounding box center [115, 173] width 15 height 15
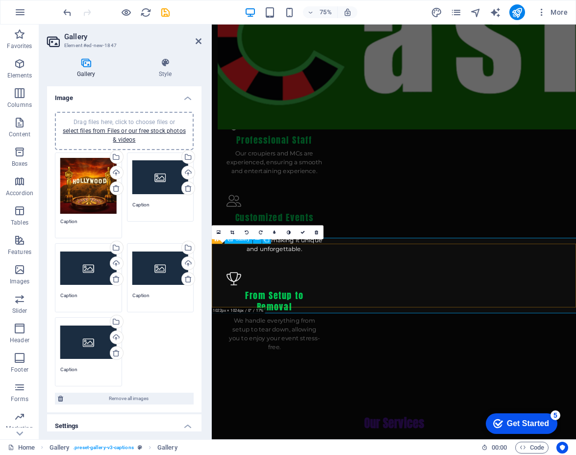
click at [258, 240] on div "0" at bounding box center [268, 233] width 112 height 14
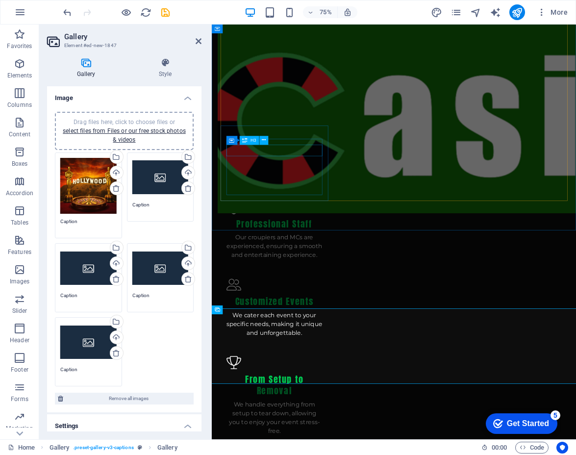
scroll to position [1117, 0]
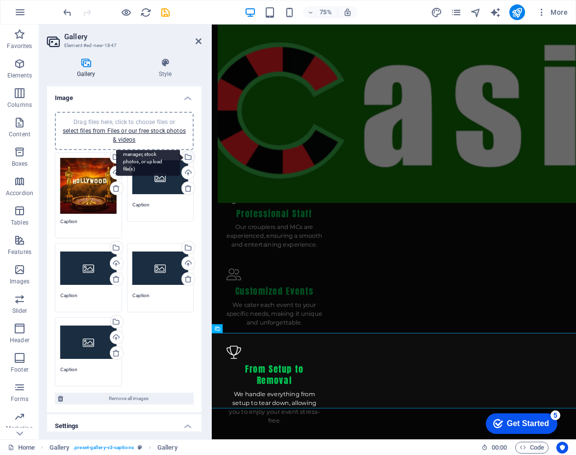
click at [188, 156] on div "Select files from the file manager, stock photos, or upload file(s)" at bounding box center [187, 158] width 15 height 15
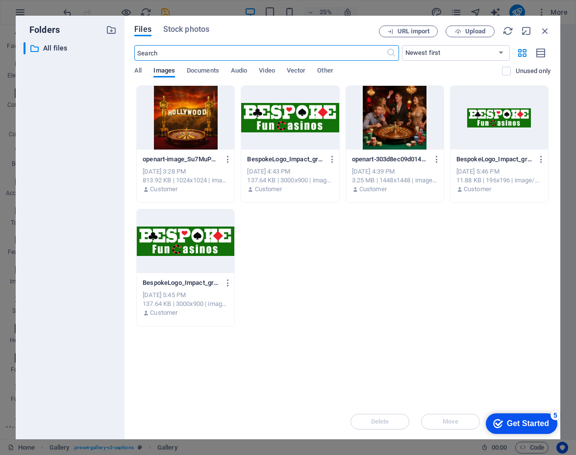
click at [394, 136] on div at bounding box center [395, 118] width 98 height 64
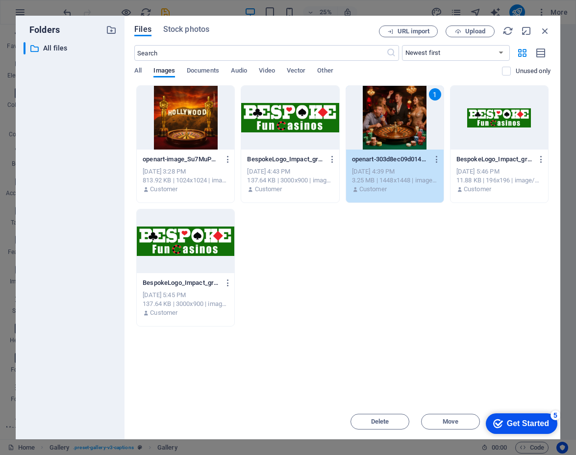
click at [399, 124] on div "1" at bounding box center [395, 118] width 98 height 64
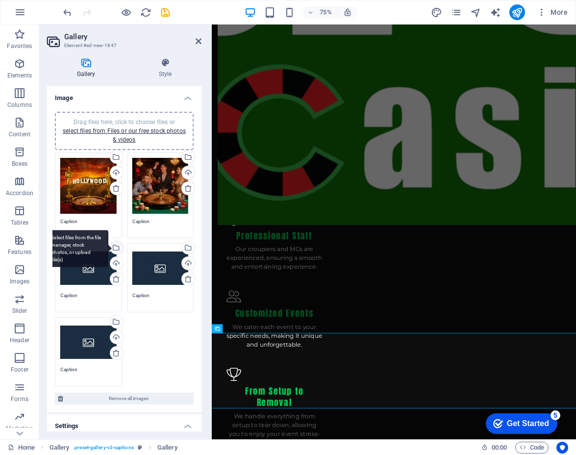
click at [115, 245] on div "Select files from the file manager, stock photos, or upload file(s)" at bounding box center [115, 248] width 15 height 15
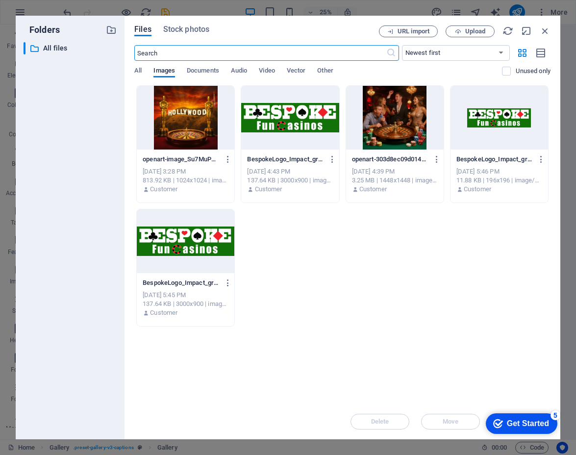
click at [188, 127] on div at bounding box center [186, 118] width 98 height 64
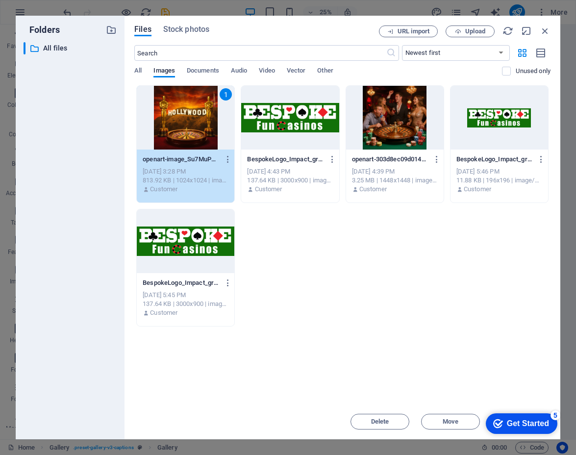
click at [188, 127] on div "1" at bounding box center [186, 118] width 98 height 64
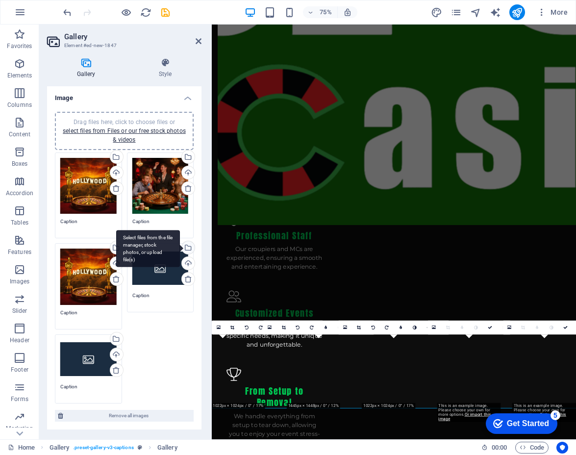
click at [189, 248] on div "Select files from the file manager, stock photos, or upload file(s)" at bounding box center [187, 248] width 15 height 15
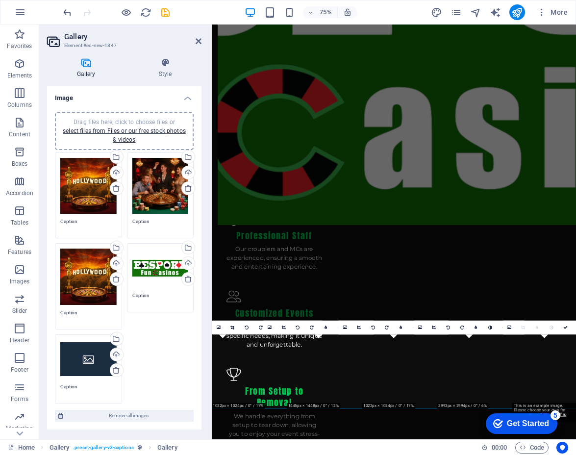
click at [167, 181] on div "Drag files here, click to choose files or select files from Files or our free s…" at bounding box center [160, 186] width 56 height 56
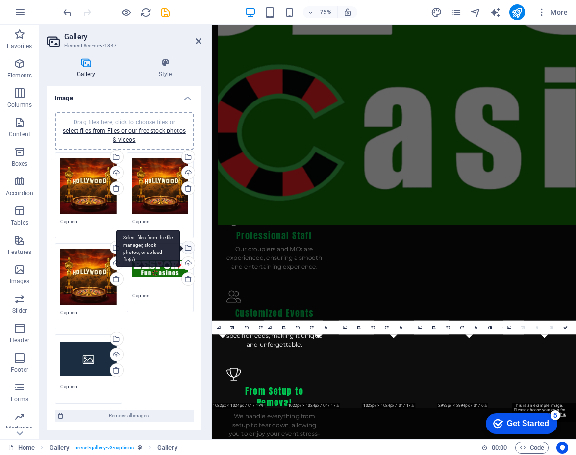
click at [186, 249] on div "Select files from the file manager, stock photos, or upload file(s)" at bounding box center [187, 248] width 15 height 15
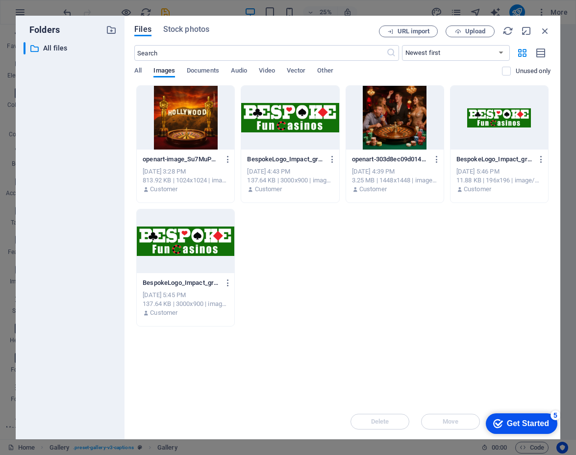
click at [394, 130] on div at bounding box center [395, 118] width 98 height 64
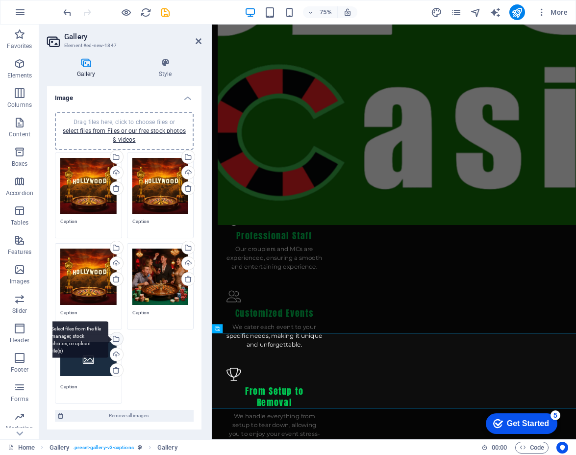
click at [108, 335] on div "Select files from the file manager, stock photos, or upload file(s)" at bounding box center [77, 339] width 64 height 37
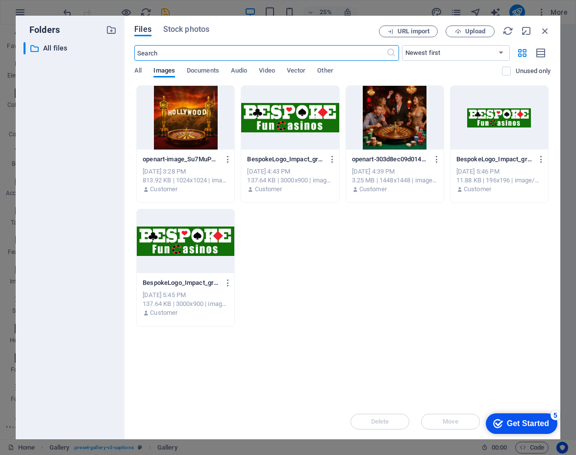
click at [197, 135] on div at bounding box center [186, 118] width 98 height 64
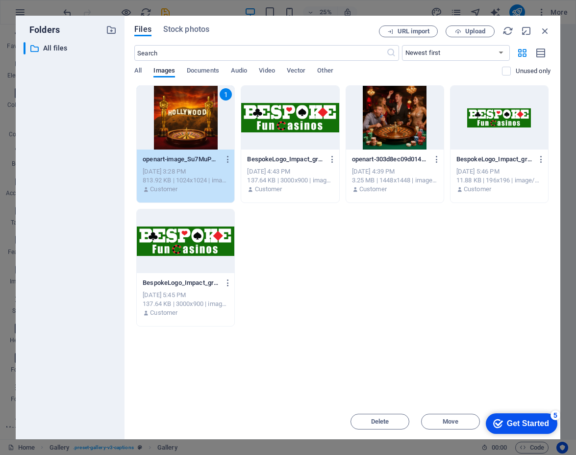
click at [197, 135] on div "1" at bounding box center [186, 118] width 98 height 64
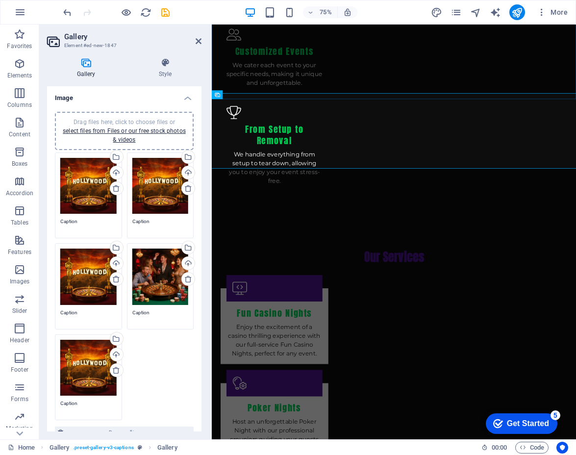
scroll to position [1566, 0]
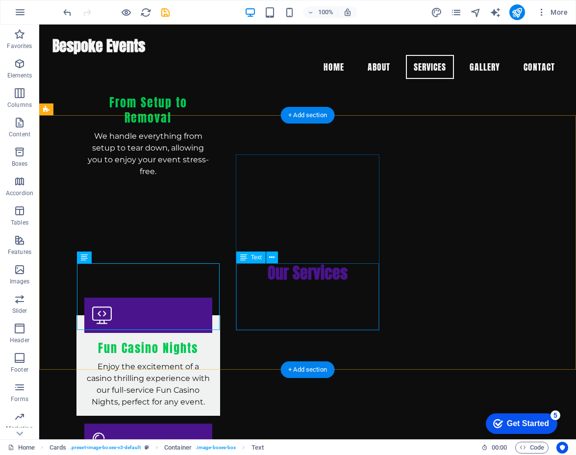
scroll to position [1368, 0]
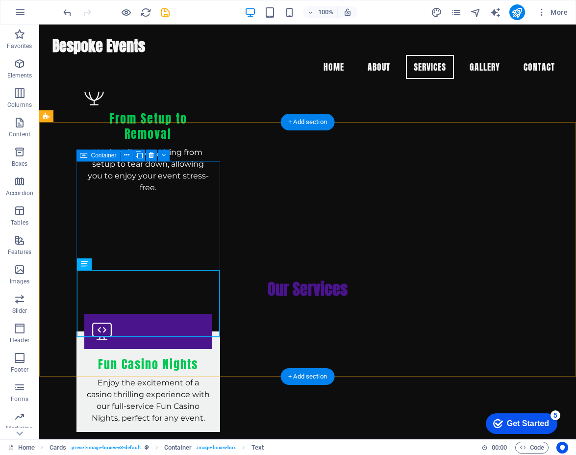
click at [86, 154] on icon at bounding box center [83, 156] width 7 height 12
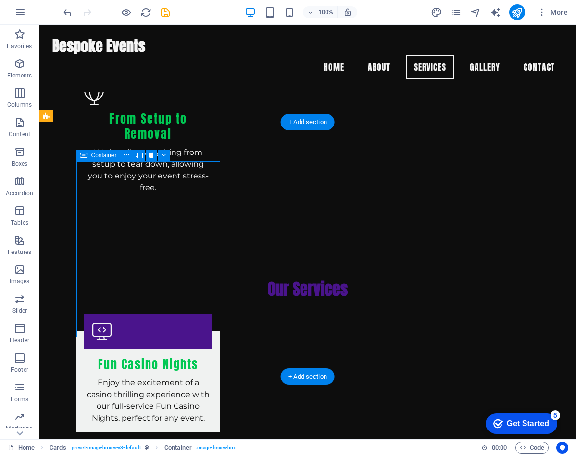
click at [83, 154] on icon at bounding box center [83, 156] width 7 height 12
click at [128, 156] on icon at bounding box center [126, 155] width 5 height 10
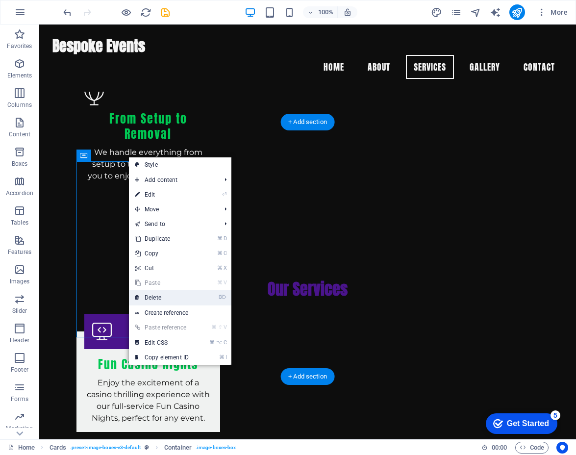
click at [176, 298] on link "⌦ Delete" at bounding box center [162, 297] width 66 height 15
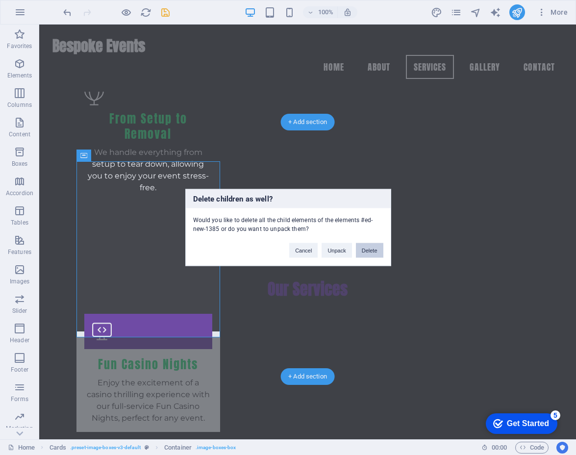
click at [367, 251] on button "Delete" at bounding box center [369, 250] width 27 height 15
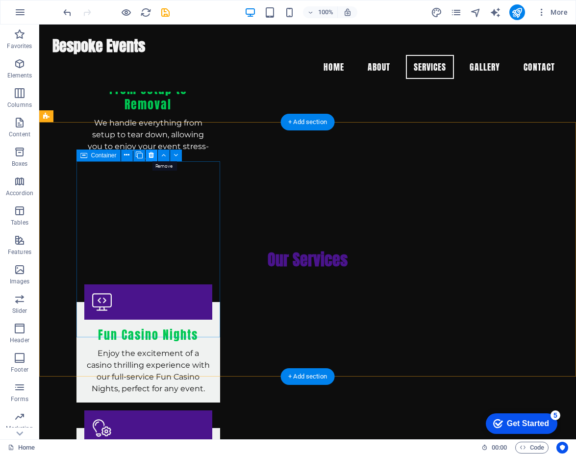
click at [152, 152] on icon at bounding box center [151, 155] width 5 height 10
click at [152, 153] on icon at bounding box center [151, 155] width 5 height 10
click at [152, 156] on icon at bounding box center [151, 155] width 5 height 10
click at [152, 153] on icon at bounding box center [151, 155] width 5 height 10
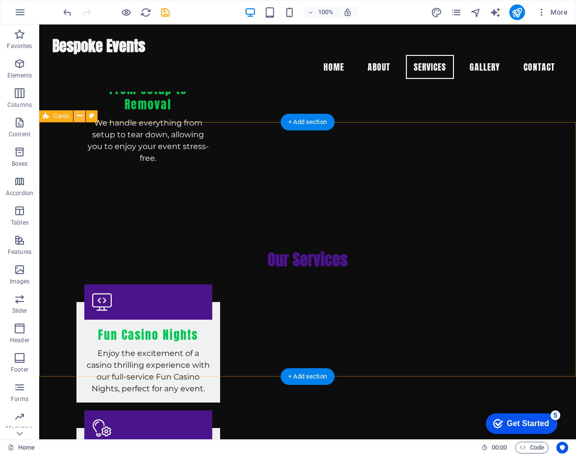
click at [80, 115] on icon at bounding box center [79, 116] width 5 height 10
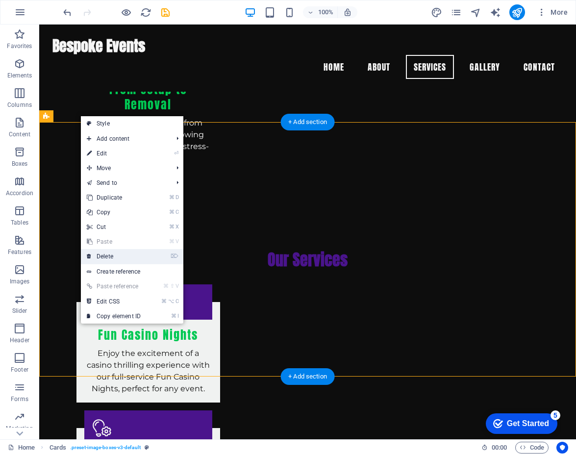
click at [124, 257] on link "⌦ Delete" at bounding box center [114, 256] width 66 height 15
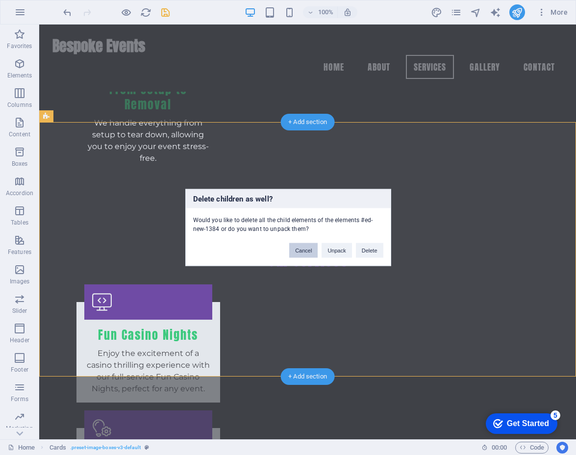
click at [304, 251] on button "Cancel" at bounding box center [303, 250] width 28 height 15
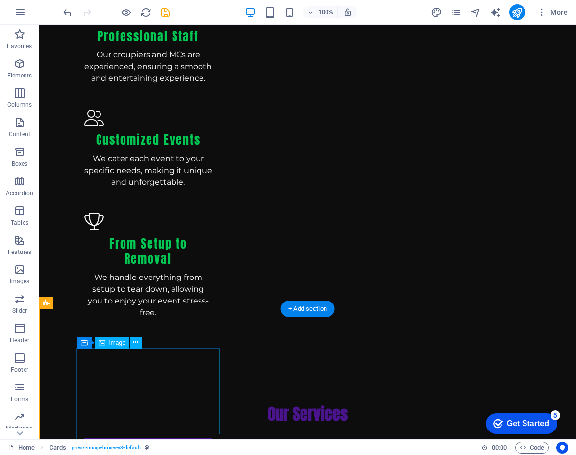
scroll to position [1233, 0]
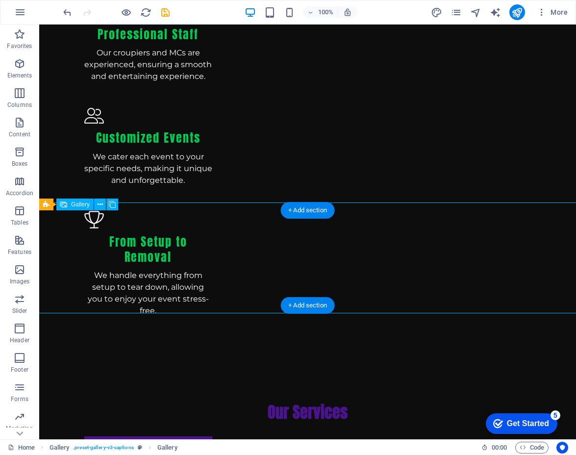
select select "4"
select select "px"
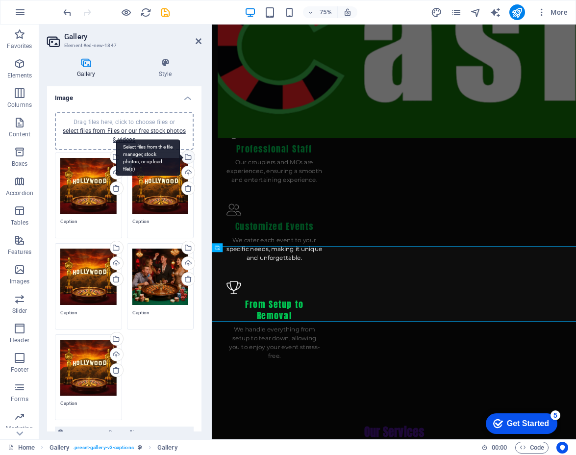
click at [185, 159] on div "Select files from the file manager, stock photos, or upload file(s)" at bounding box center [187, 158] width 15 height 15
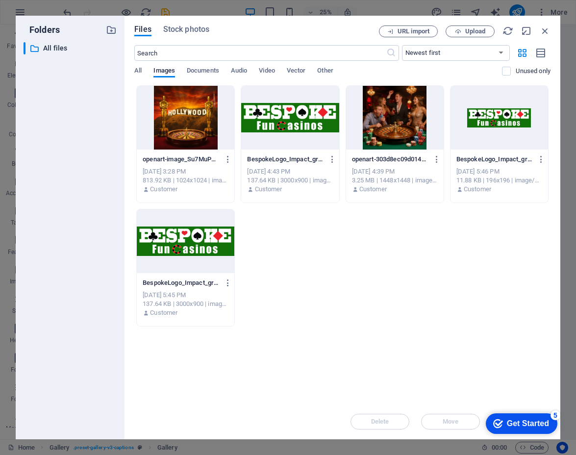
click at [423, 124] on div at bounding box center [395, 118] width 98 height 64
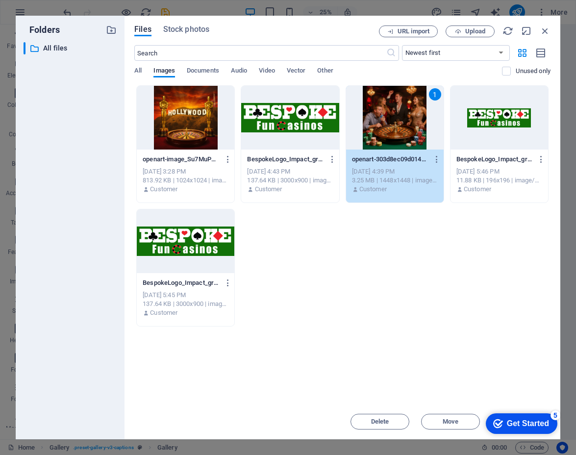
click at [423, 124] on div "1" at bounding box center [395, 118] width 98 height 64
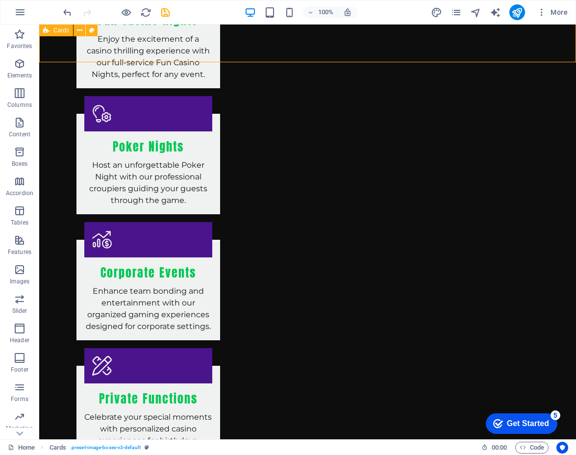
scroll to position [1733, 0]
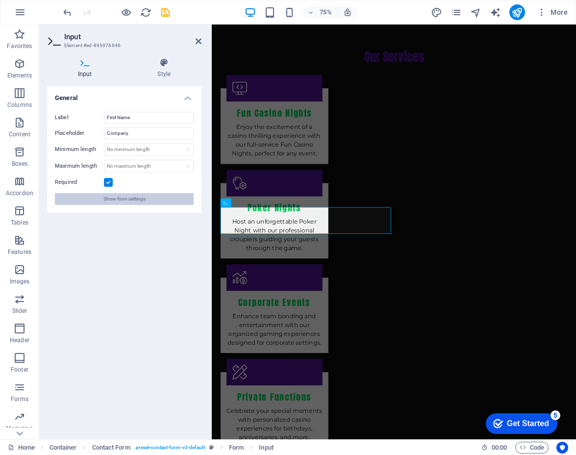
click at [146, 200] on button "Show form settings" at bounding box center [124, 199] width 139 height 12
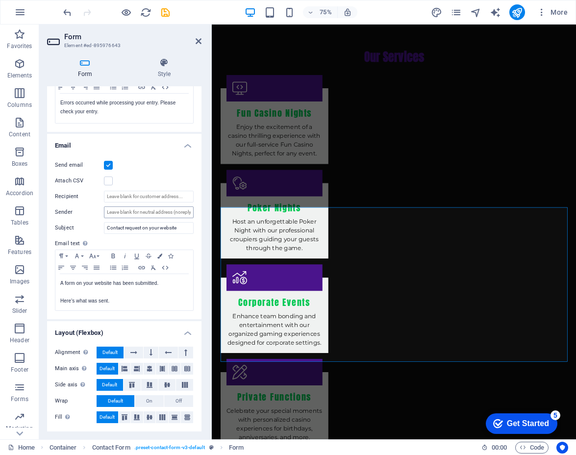
scroll to position [203, 0]
type input "[EMAIL_ADDRESS][DOMAIN_NAME]"
click at [96, 218] on label "Sender" at bounding box center [79, 213] width 49 height 12
click at [104, 218] on input "Sender" at bounding box center [149, 213] width 90 height 12
click at [173, 65] on icon at bounding box center [164, 63] width 75 height 10
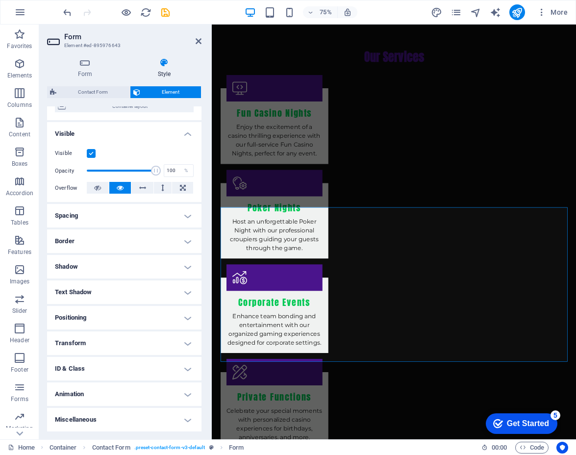
scroll to position [89, 0]
click at [127, 370] on h4 "ID & Class" at bounding box center [124, 369] width 154 height 24
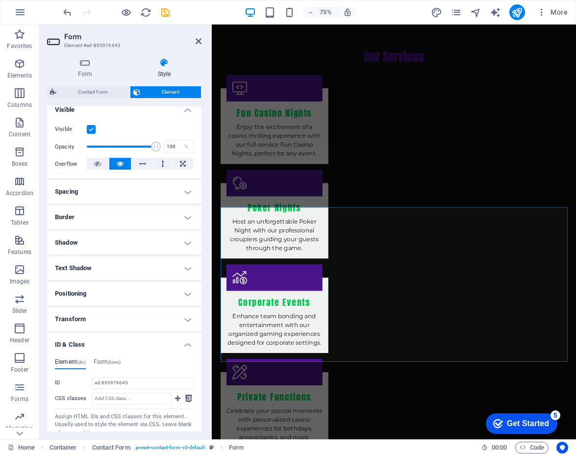
scroll to position [118, 0]
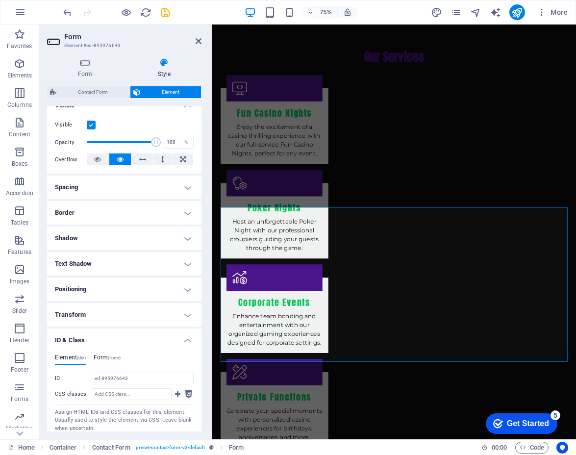
click at [112, 359] on span "(form)" at bounding box center [114, 357] width 13 height 5
click at [70, 357] on h4 "Element (div)" at bounding box center [70, 359] width 31 height 11
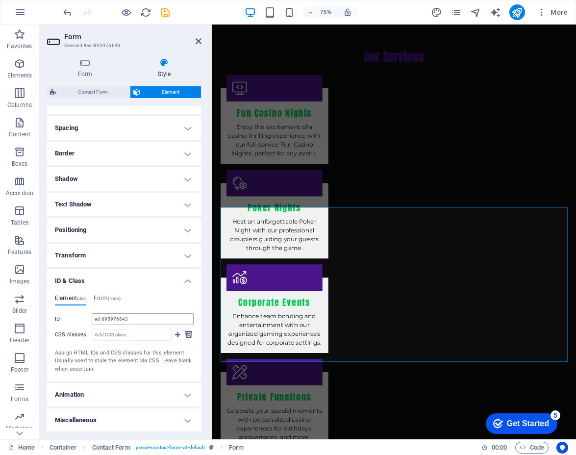
scroll to position [176, 0]
click at [102, 392] on h4 "Animation" at bounding box center [124, 396] width 154 height 24
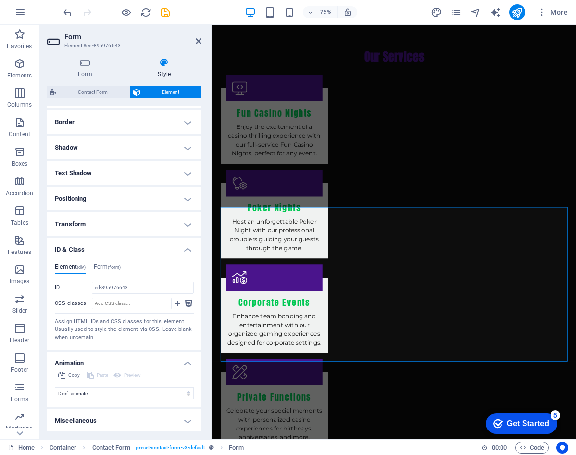
scroll to position [208, 0]
click at [142, 424] on h4 "Miscellaneous" at bounding box center [124, 421] width 154 height 24
click at [84, 418] on h4 "Miscellaneous" at bounding box center [124, 418] width 154 height 18
click at [185, 418] on h4 "Miscellaneous" at bounding box center [124, 421] width 154 height 24
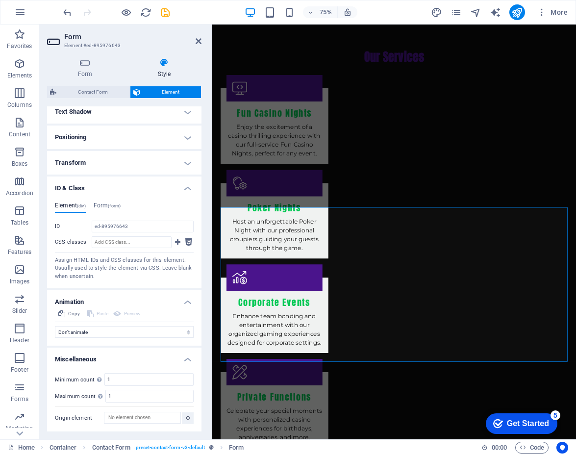
scroll to position [269, 0]
click at [189, 358] on h4 "Miscellaneous" at bounding box center [124, 358] width 154 height 18
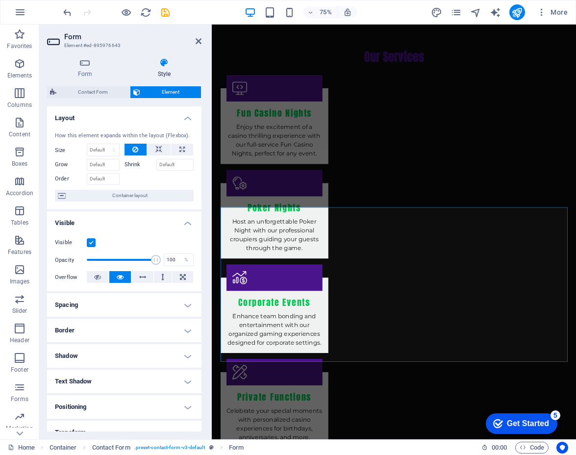
scroll to position [0, 0]
click at [199, 43] on icon at bounding box center [199, 41] width 6 height 8
